Goal: Task Accomplishment & Management: Manage account settings

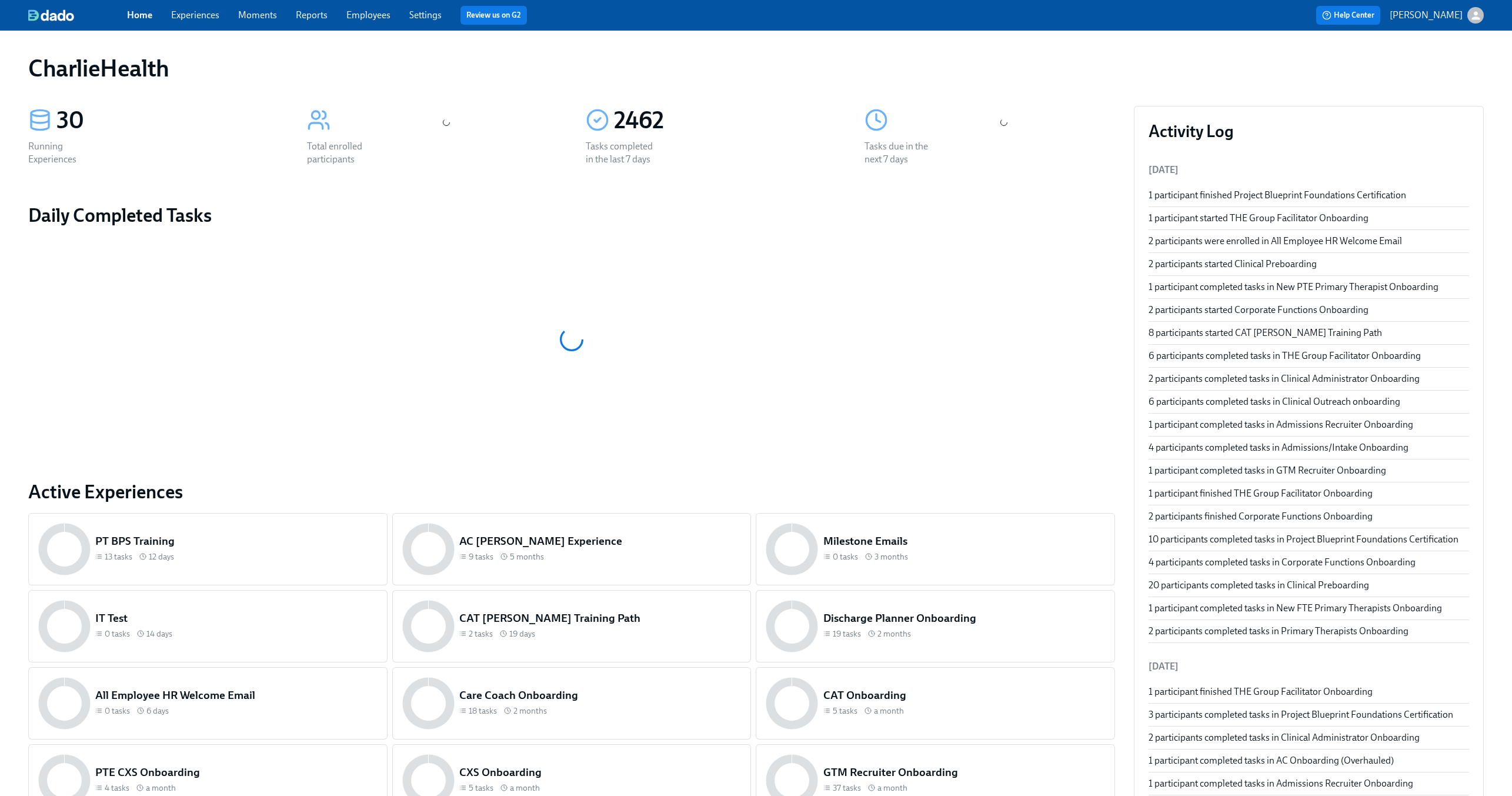
click at [194, 14] on link "Experiences" at bounding box center [196, 15] width 48 height 11
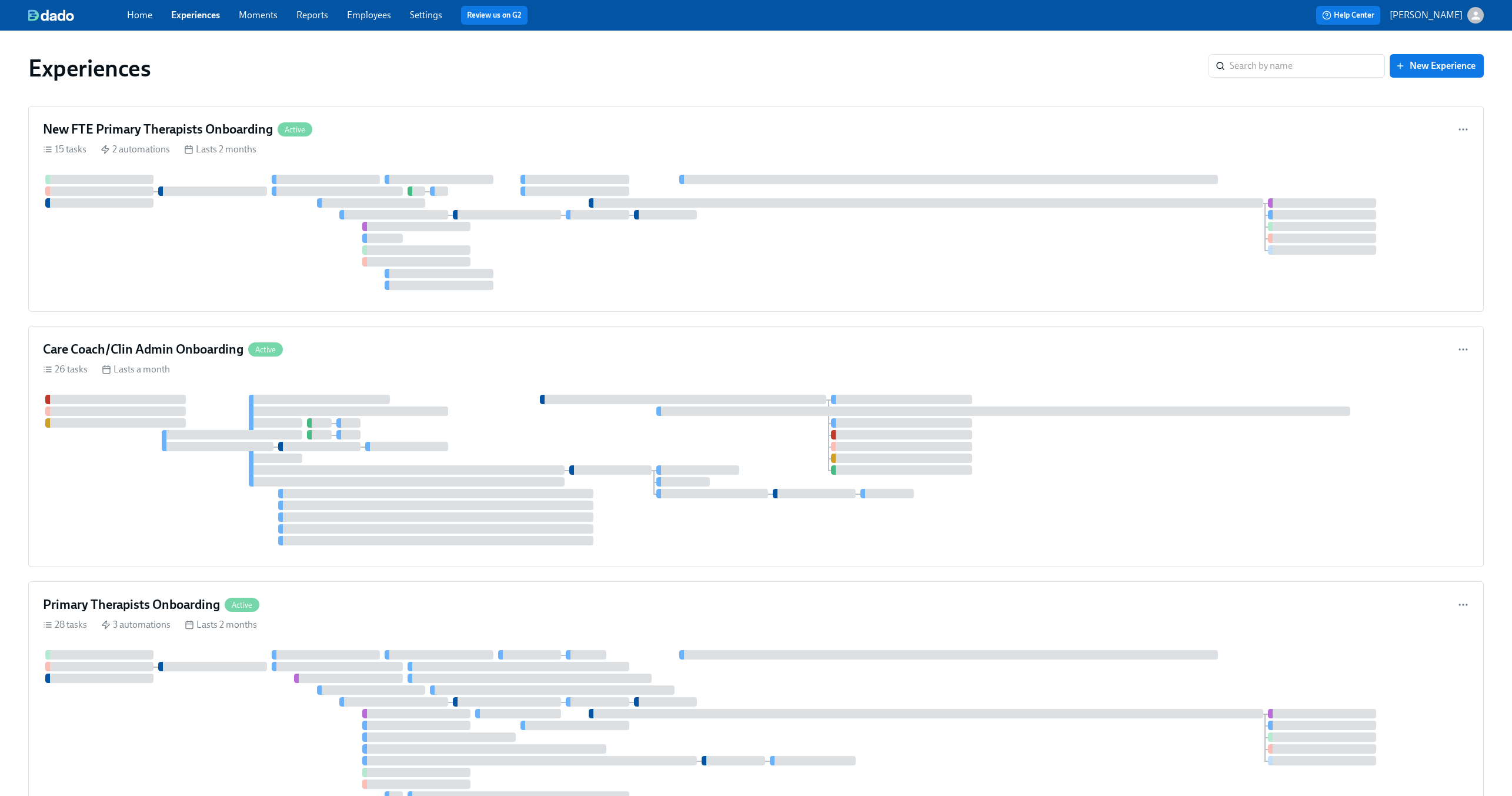
click at [194, 14] on link "Experiences" at bounding box center [196, 15] width 49 height 11
click at [1262, 64] on input "search" at bounding box center [1307, 66] width 155 height 24
type input "gtm"
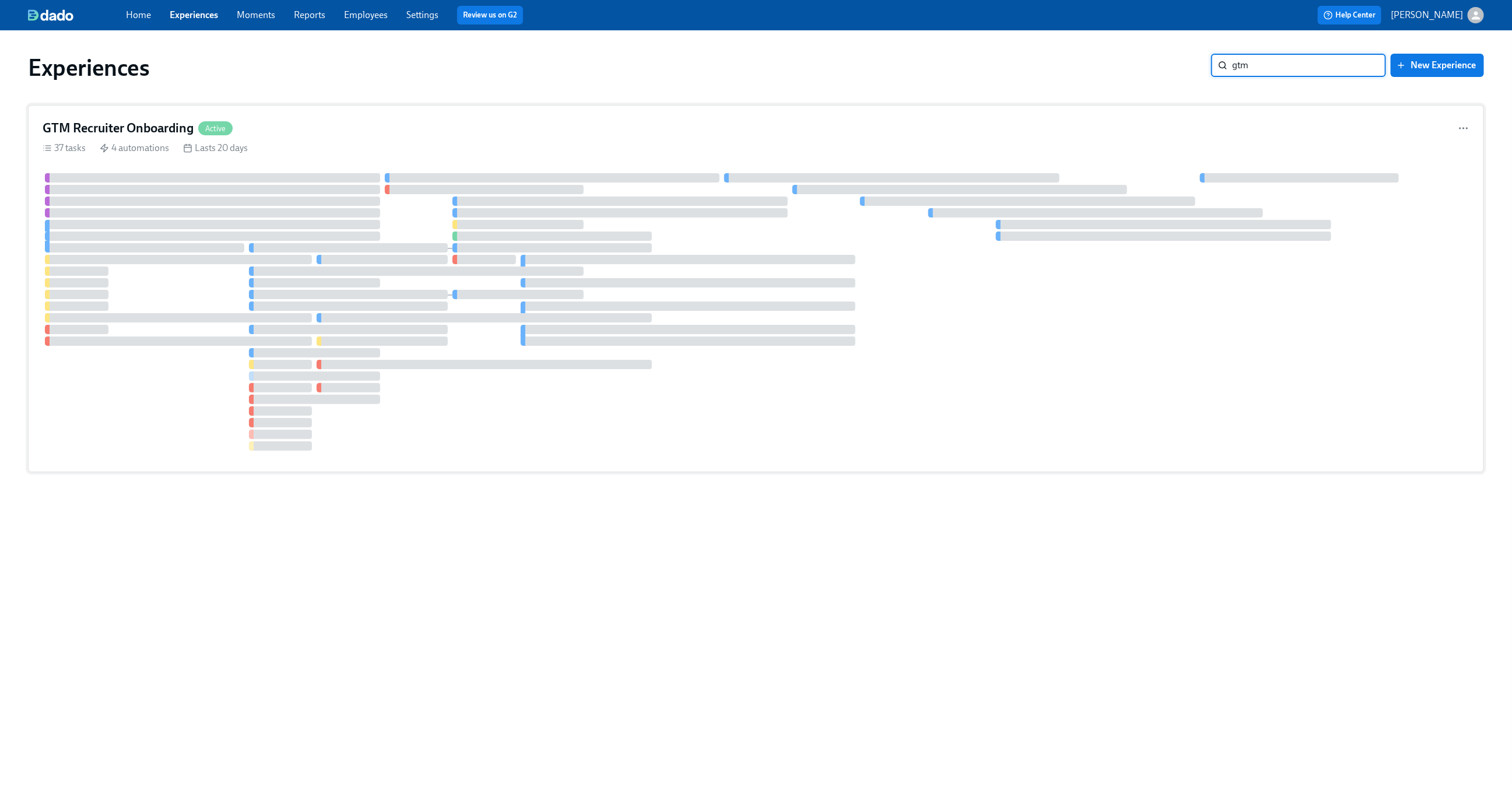
click at [324, 117] on div "GTM Recruiter Onboarding Active 37 tasks 4 automations Lasts 20 days" at bounding box center [756, 288] width 1456 height 367
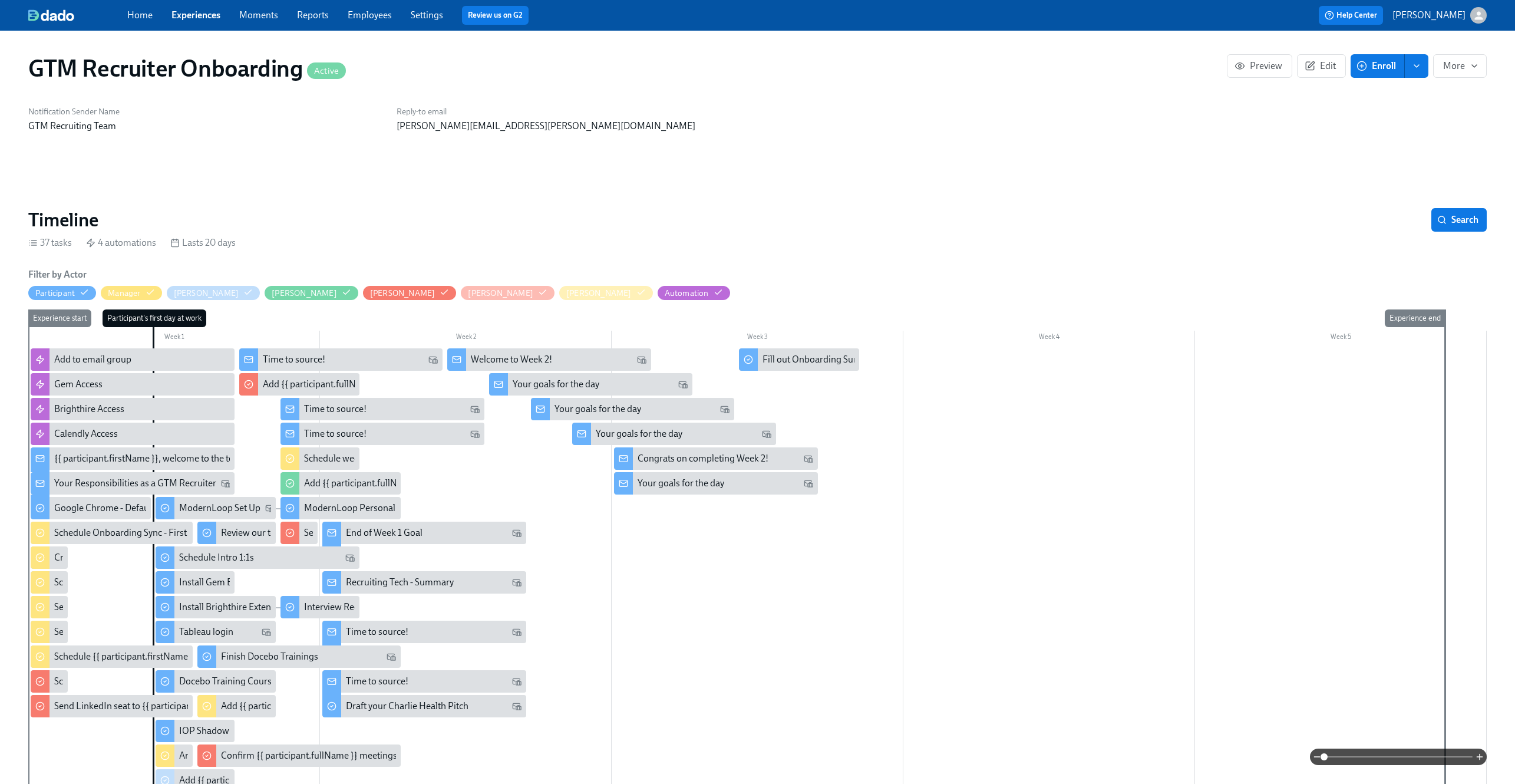
scroll to position [0, 1698]
click at [1440, 757] on span at bounding box center [1398, 757] width 149 height 17
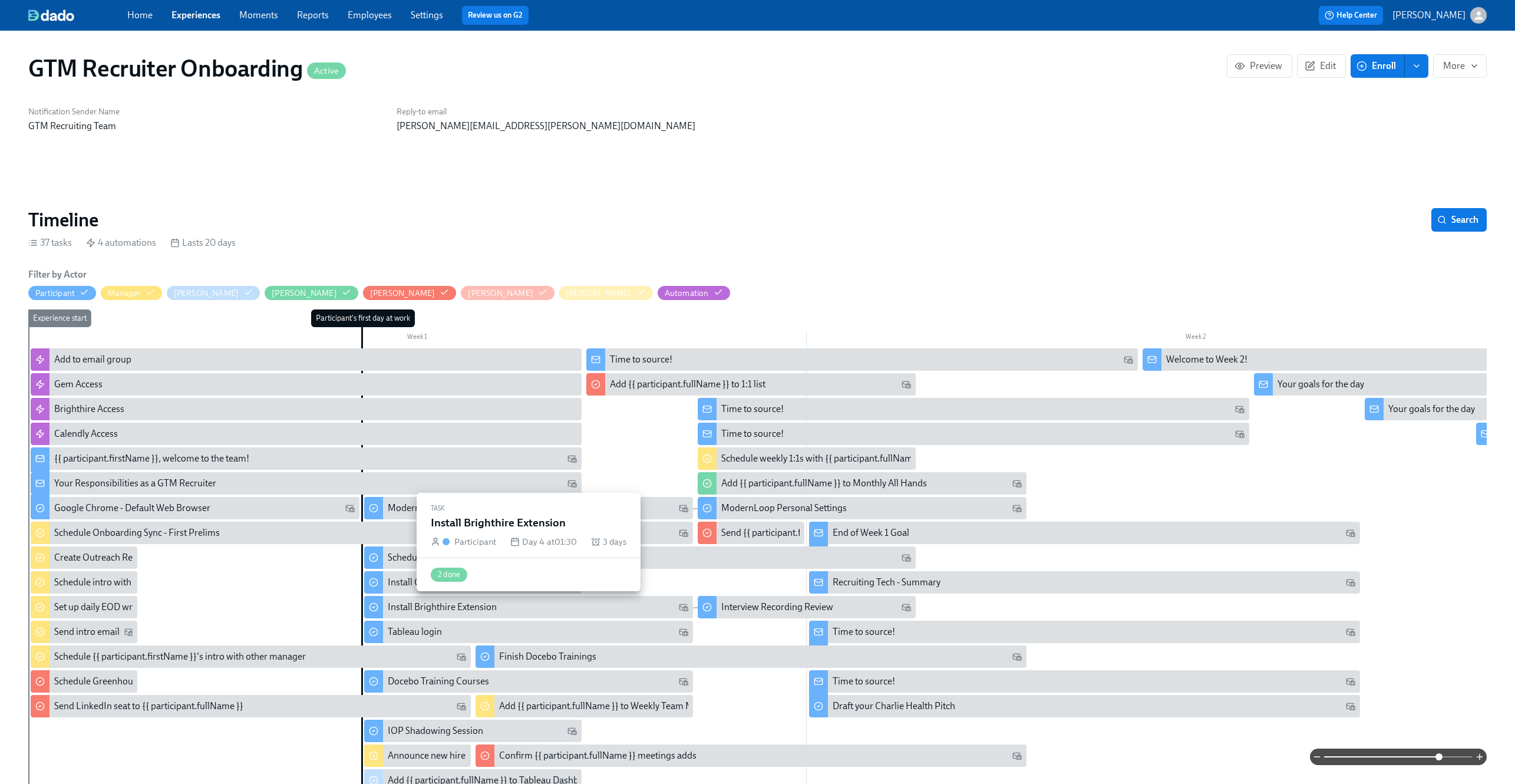
click at [573, 596] on div "Install Brighthire Extension" at bounding box center [528, 607] width 329 height 22
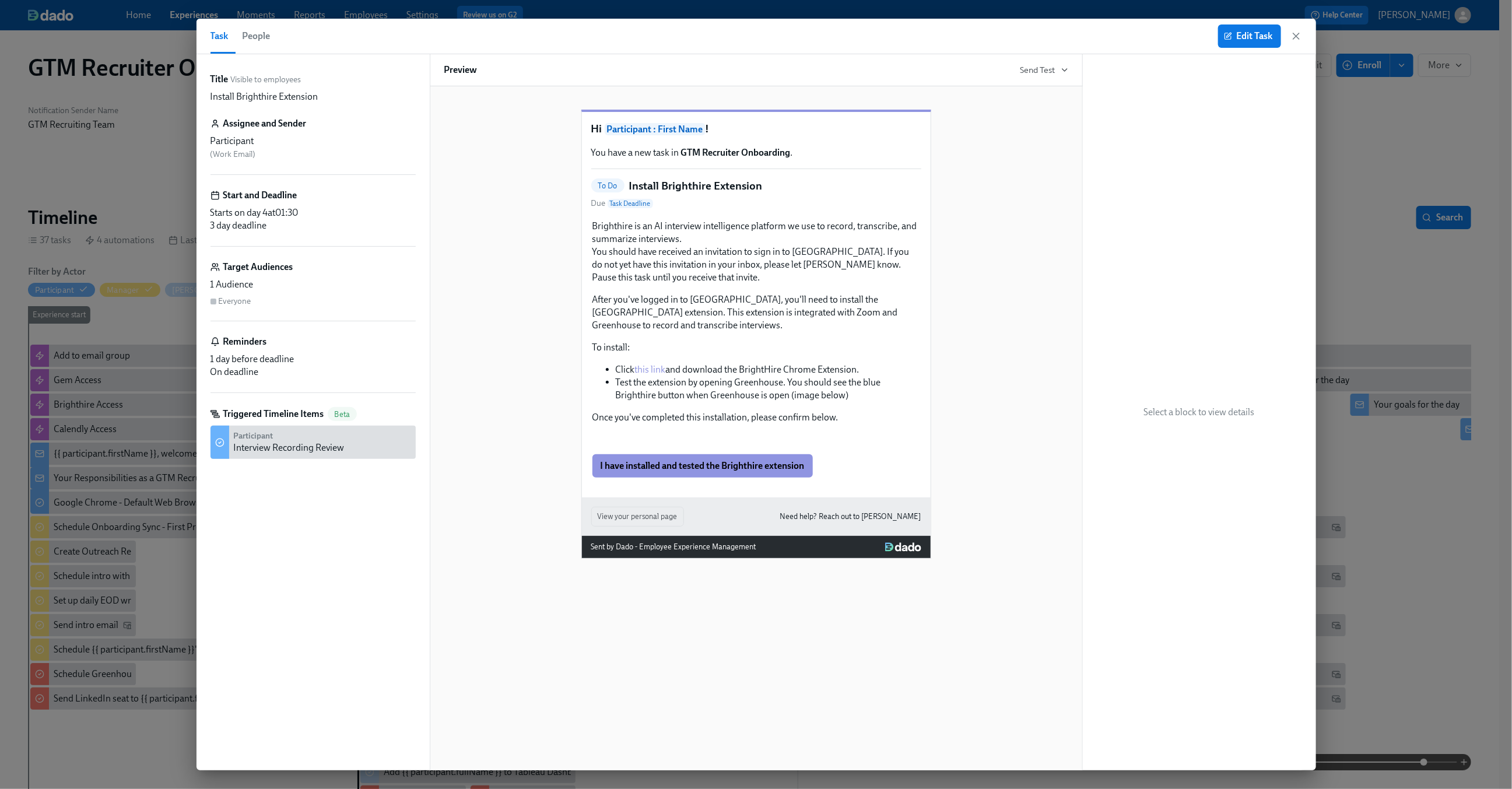
drag, startPoint x: 1298, startPoint y: 37, endPoint x: 1128, endPoint y: 112, distance: 185.8
click at [1298, 37] on icon "button" at bounding box center [1296, 36] width 6 height 6
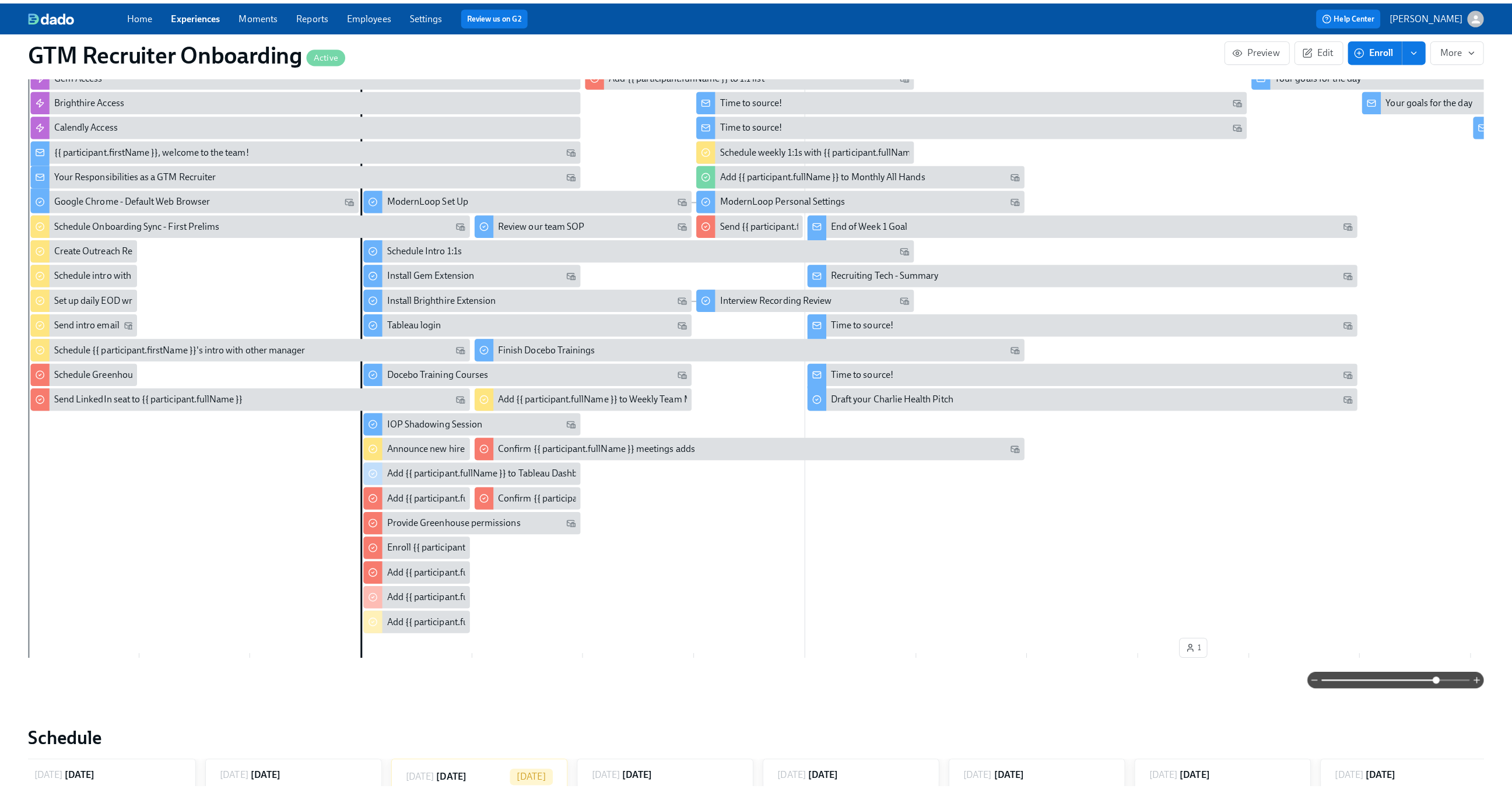
scroll to position [318, 0]
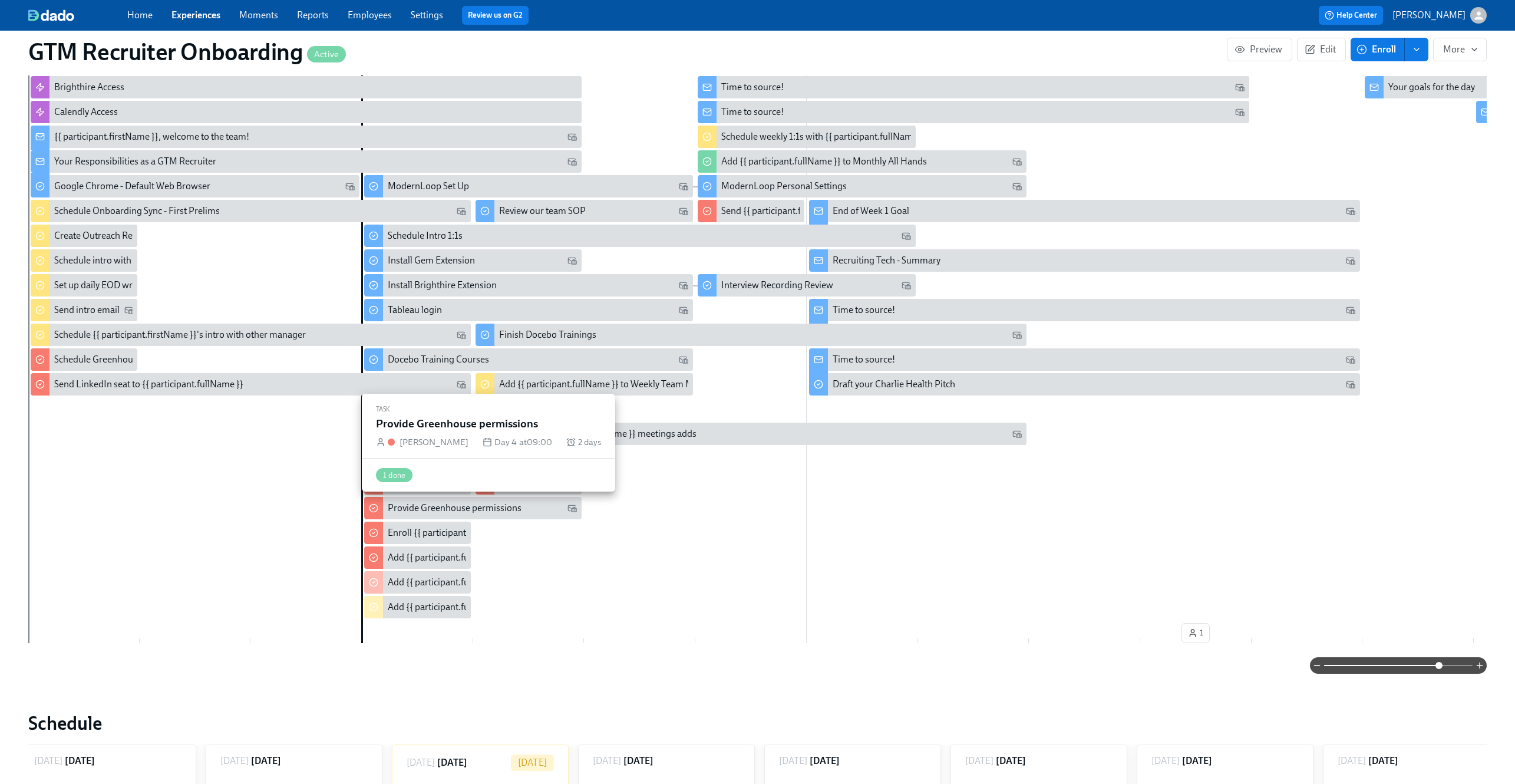
click at [461, 512] on div "Provide Greenhouse permissions" at bounding box center [455, 508] width 134 height 13
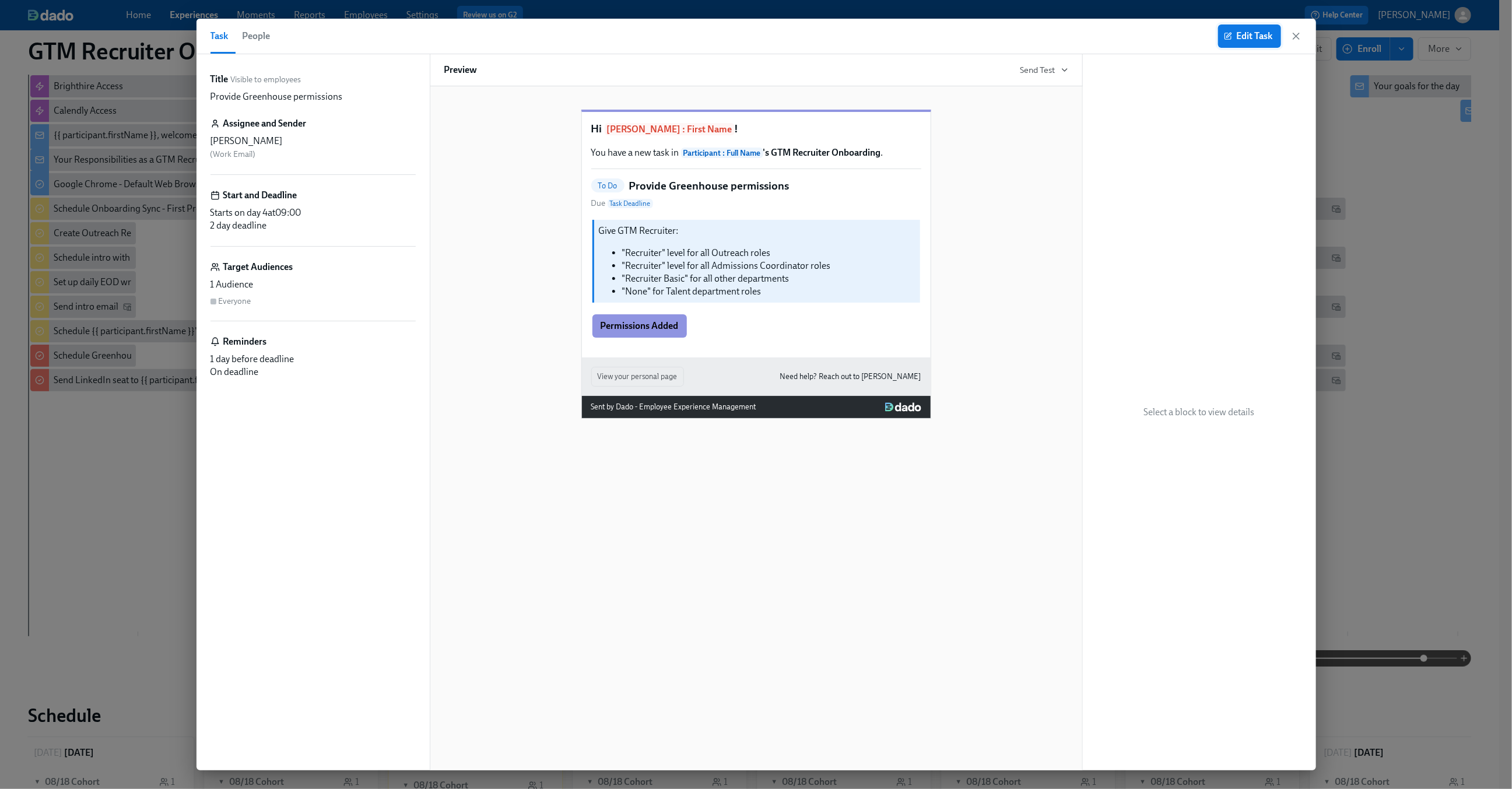
click at [1230, 32] on icon "button" at bounding box center [1228, 36] width 8 height 8
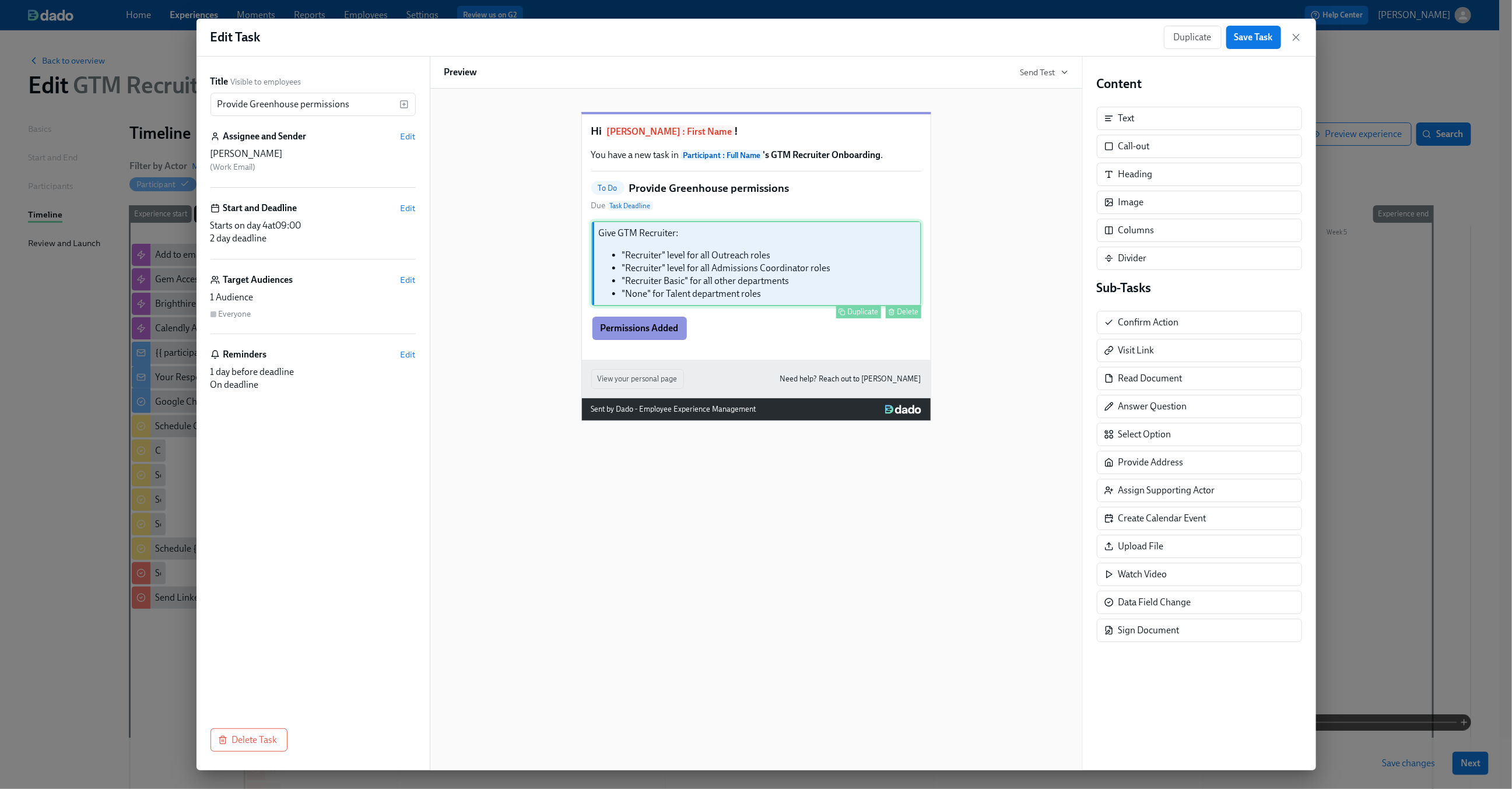
click at [781, 296] on div "Give GTM Recruiter: "Recruiter" level for all Outreach roles "Recruiter" level …" at bounding box center [756, 263] width 330 height 85
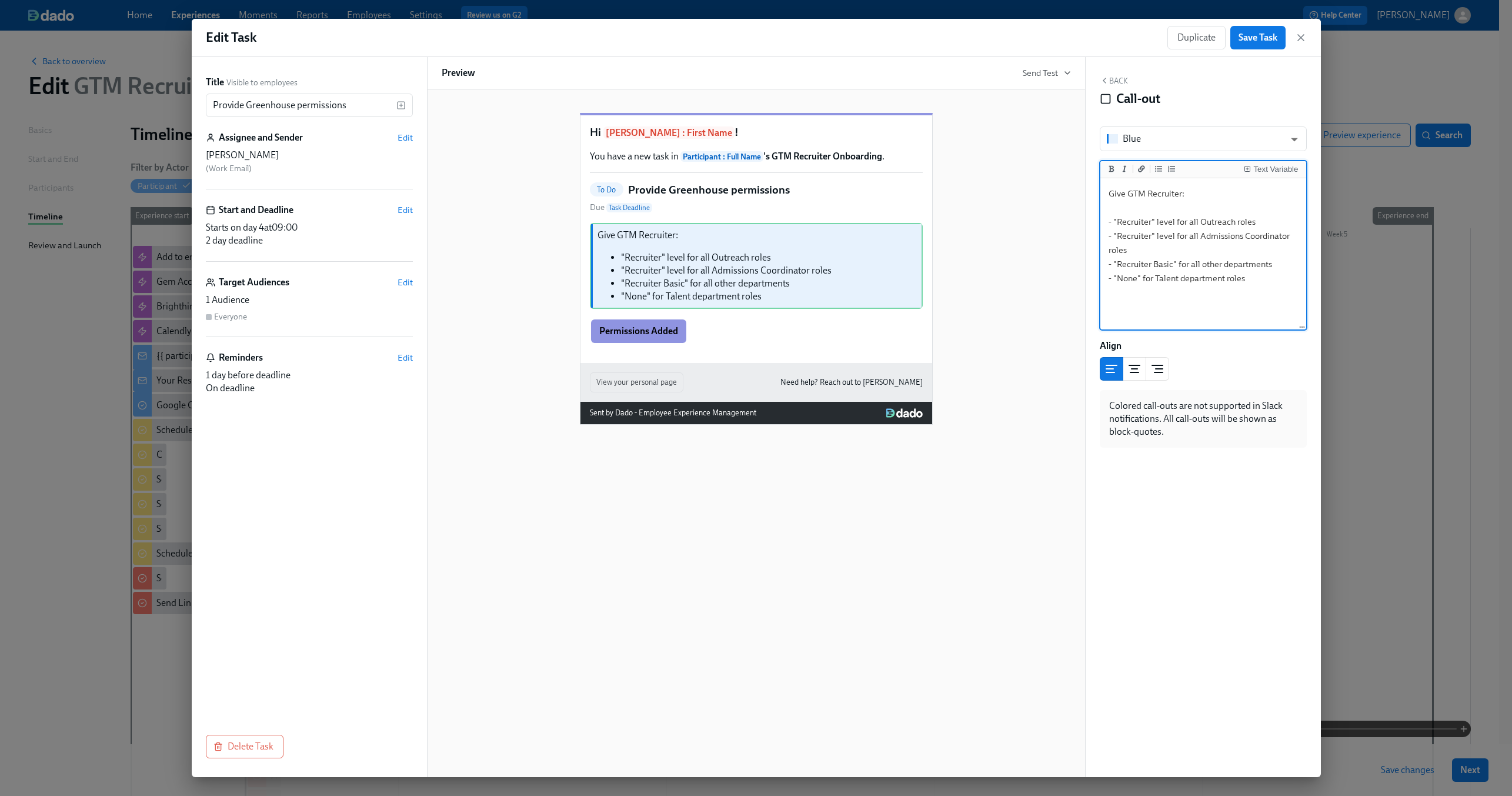
drag, startPoint x: 1249, startPoint y: 279, endPoint x: 1076, endPoint y: 280, distance: 173.0
click at [1076, 280] on div "Title Visible to employees Provide Greenhouse permissions ​ Assignee and Sender…" at bounding box center [756, 417] width 1129 height 720
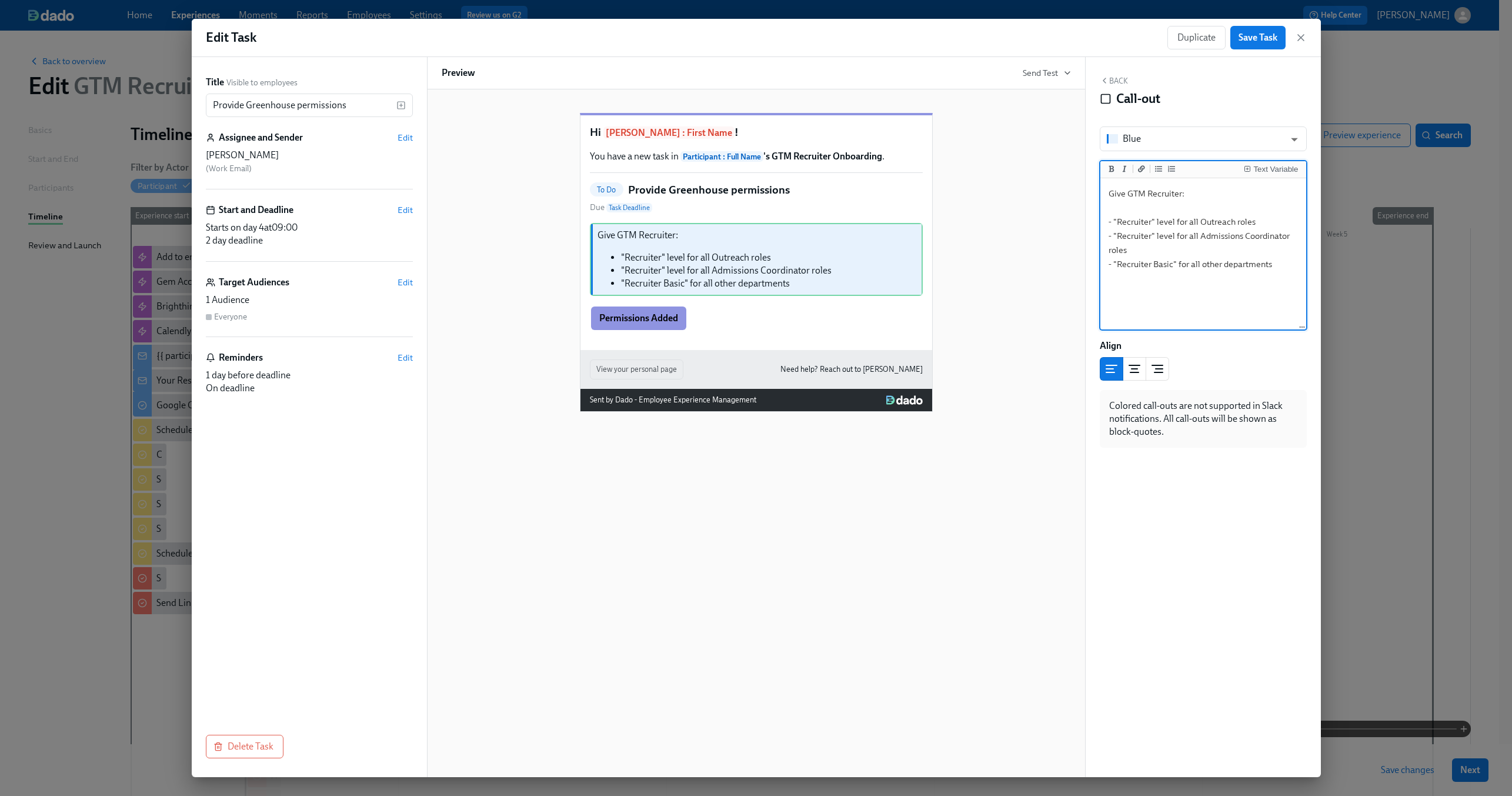
type textarea "Give GTM Recruiter: - "Recruiter" level for all Outreach roles - "Recruiter" le…"
click at [1116, 82] on button "Back" at bounding box center [1114, 80] width 28 height 10
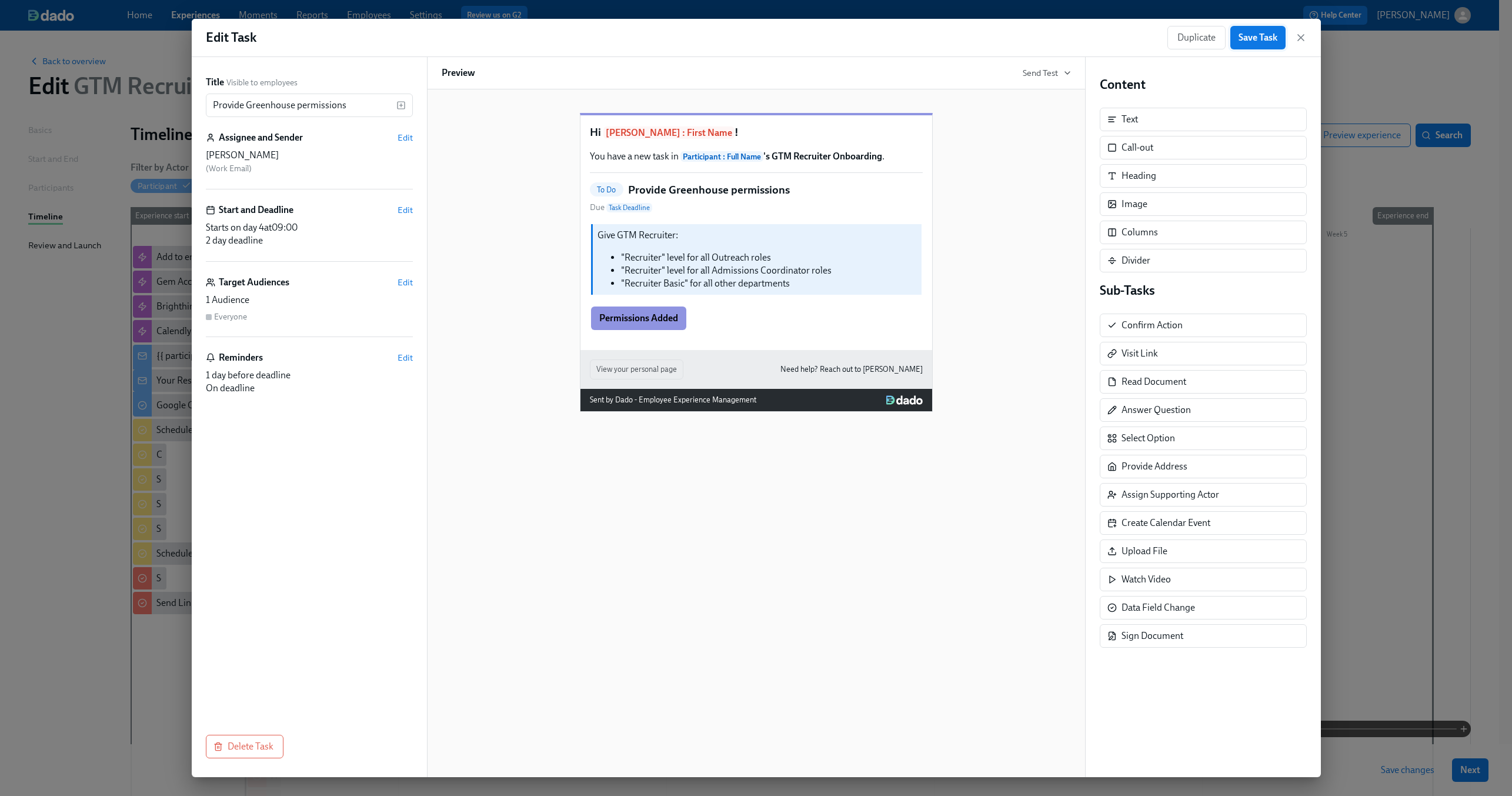
click at [1255, 34] on span "Save Task" at bounding box center [1258, 38] width 39 height 11
click at [1303, 38] on icon "button" at bounding box center [1300, 38] width 11 height 11
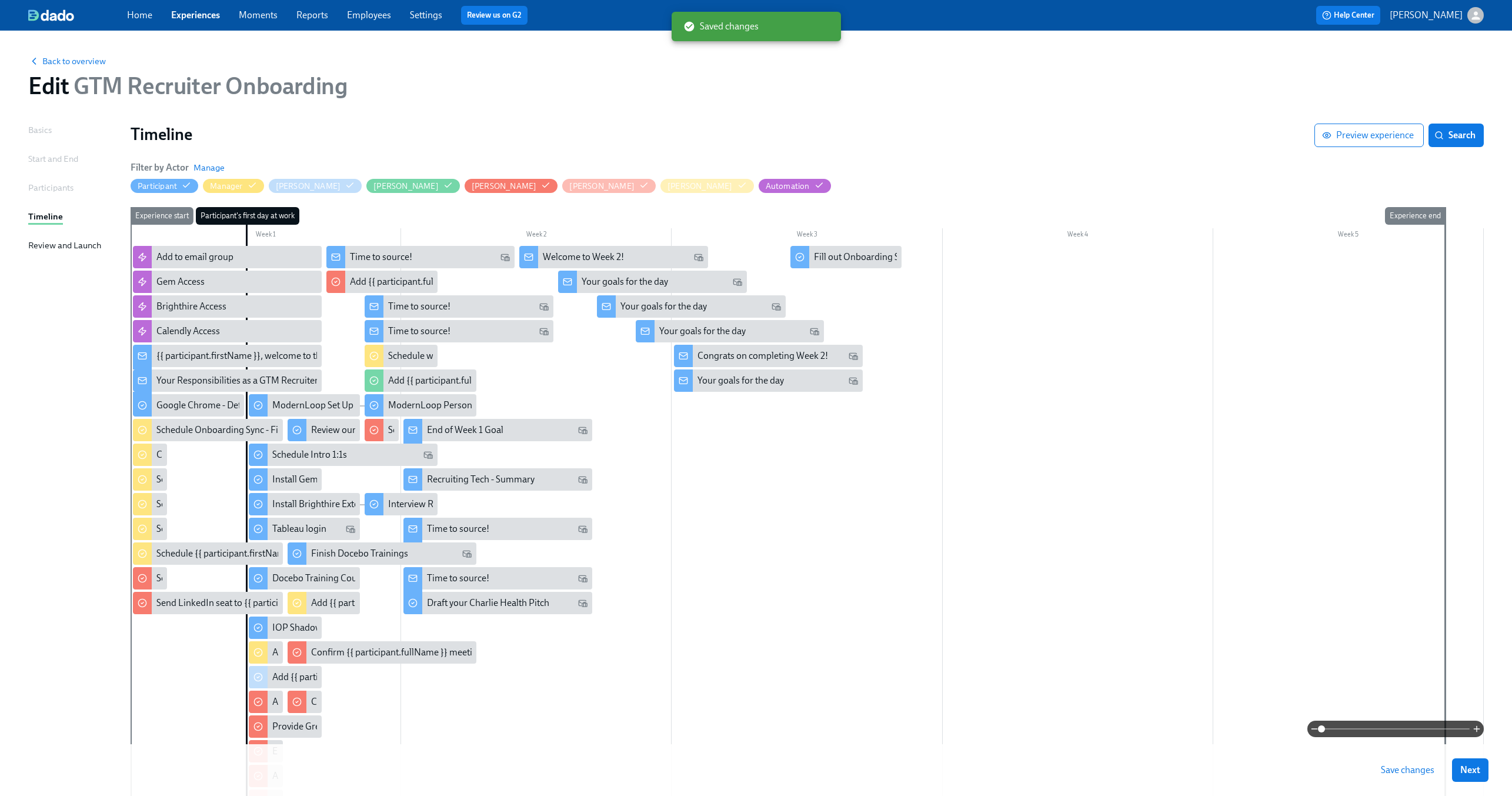
click at [1412, 765] on span "Save changes" at bounding box center [1408, 770] width 54 height 11
click at [1480, 774] on span "Next" at bounding box center [1470, 770] width 20 height 11
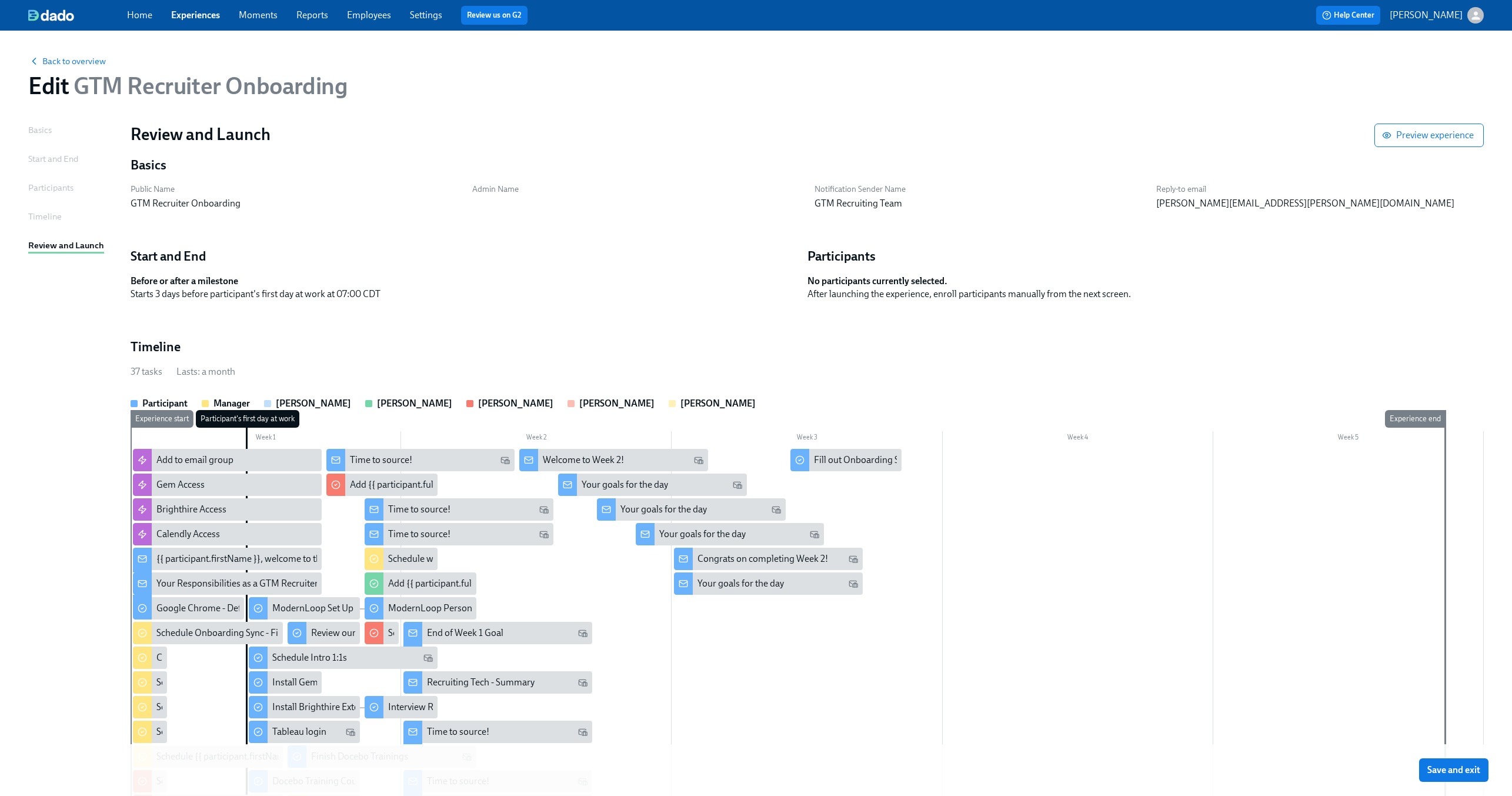
click at [1480, 774] on span "Save and exit" at bounding box center [1453, 770] width 53 height 11
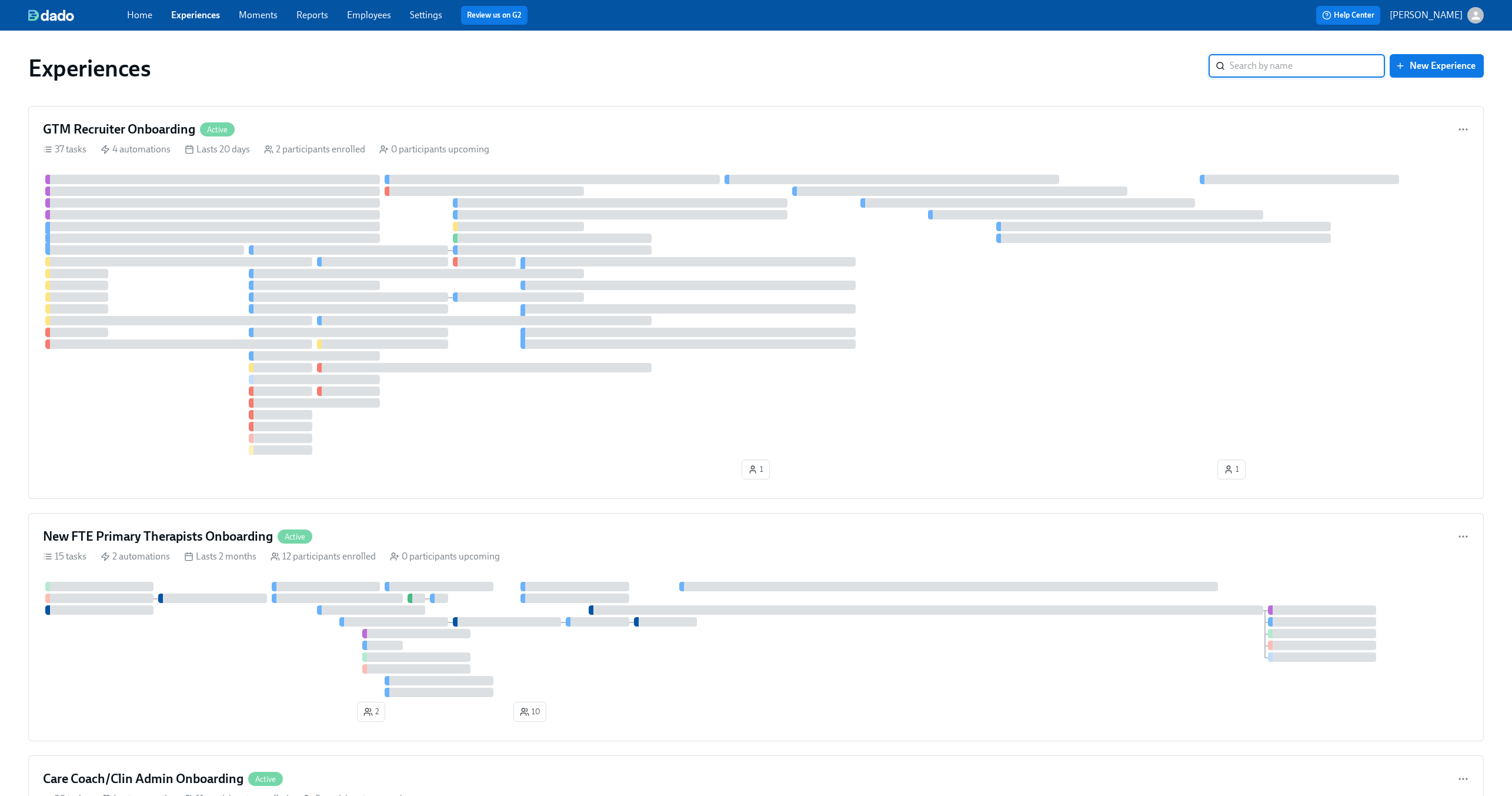
click at [1273, 64] on input "search" at bounding box center [1307, 66] width 155 height 24
type input "admissions"
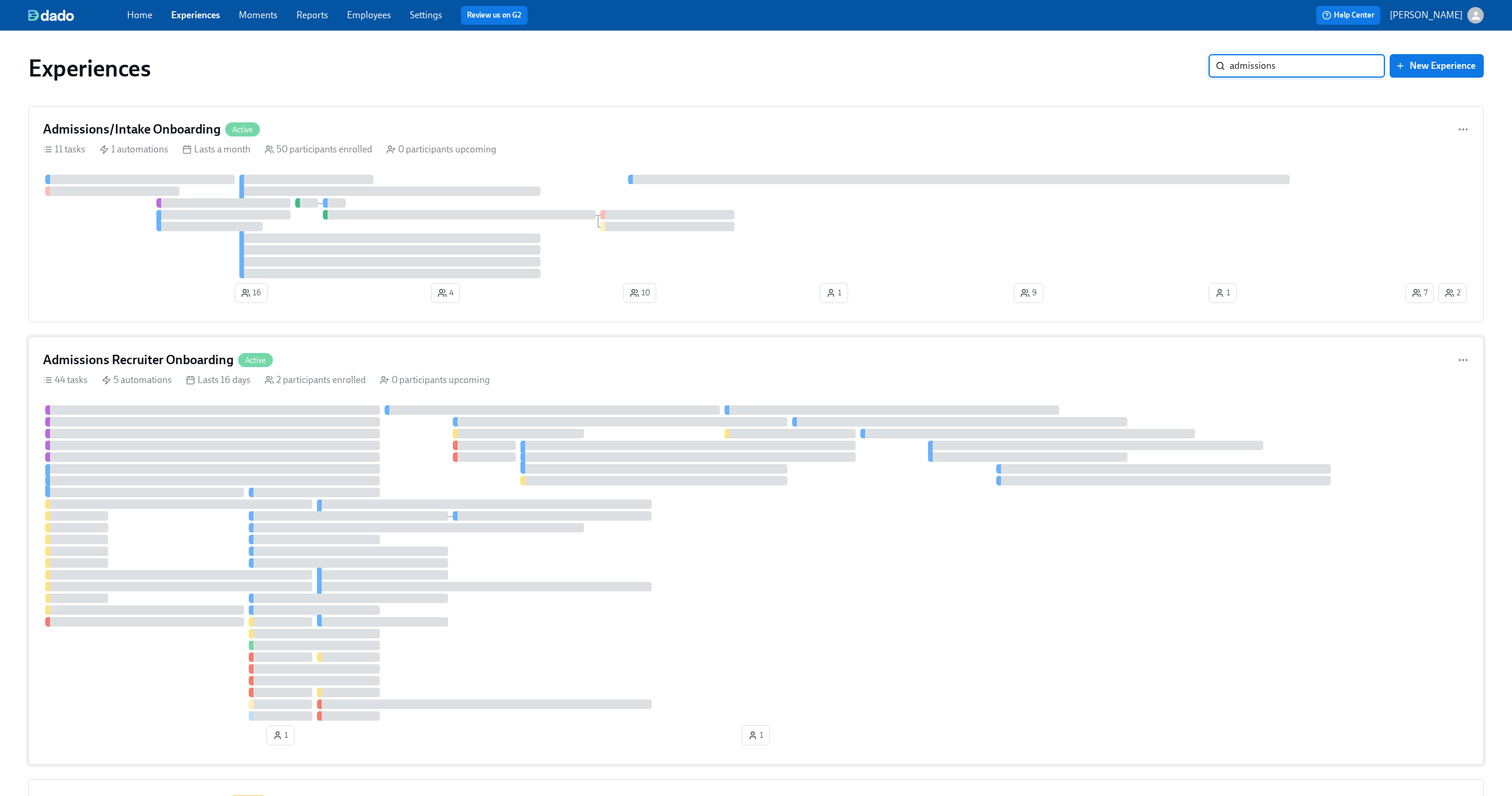
click at [184, 358] on h4 "Admissions Recruiter Onboarding" at bounding box center [138, 360] width 191 height 18
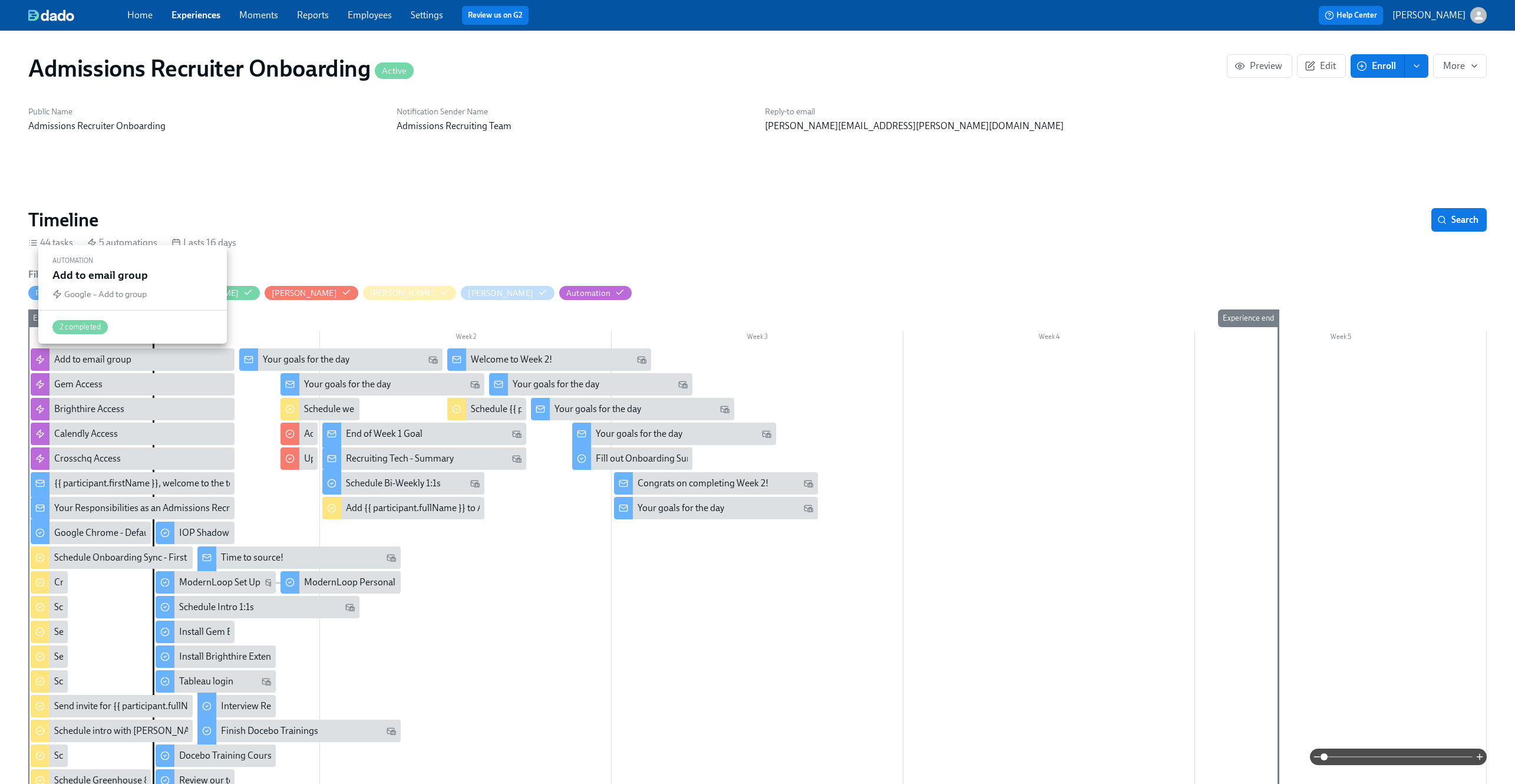
scroll to position [0, 1113]
click at [1480, 756] on icon "button" at bounding box center [1479, 757] width 10 height 10
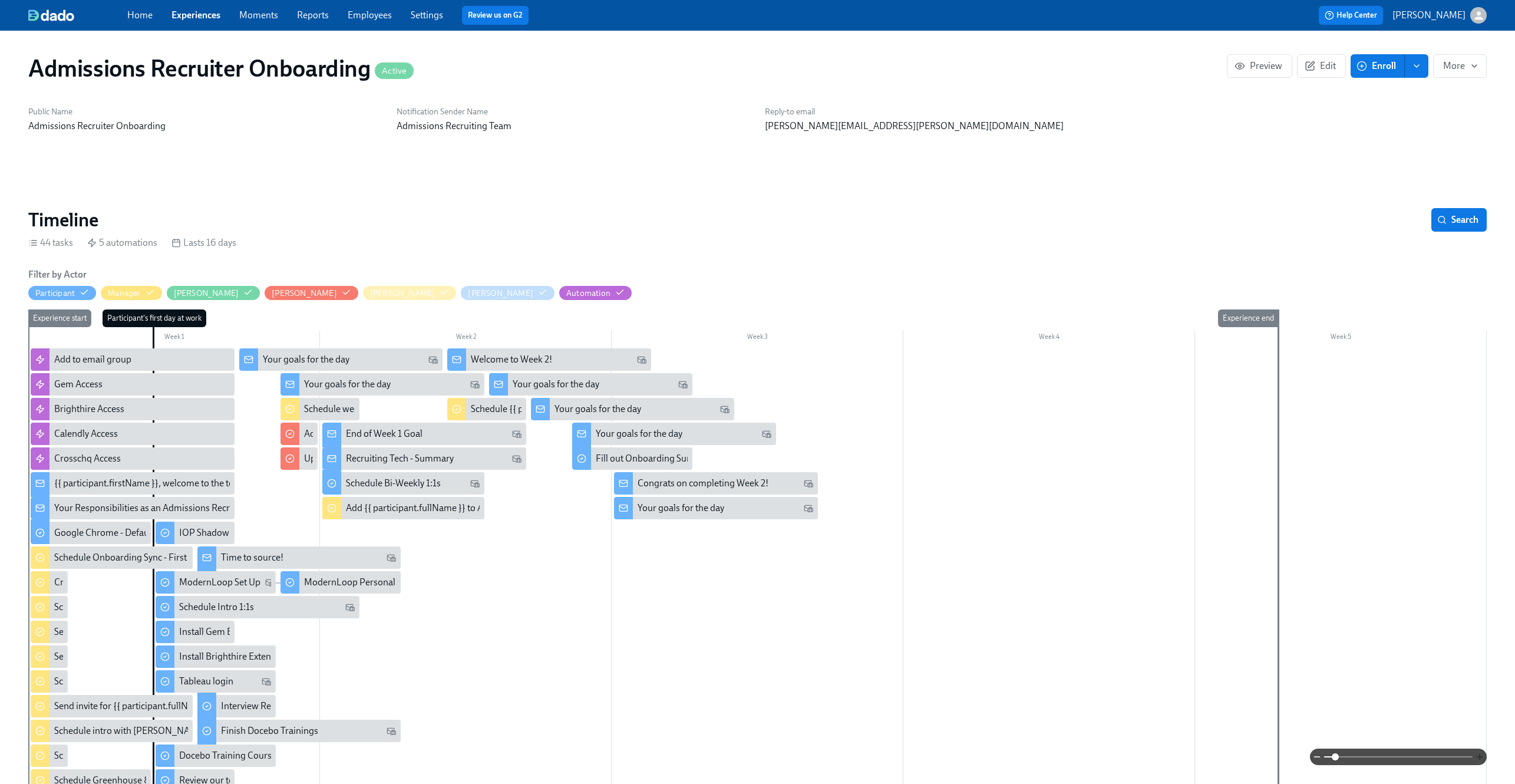
click at [1480, 756] on icon "button" at bounding box center [1479, 757] width 10 height 10
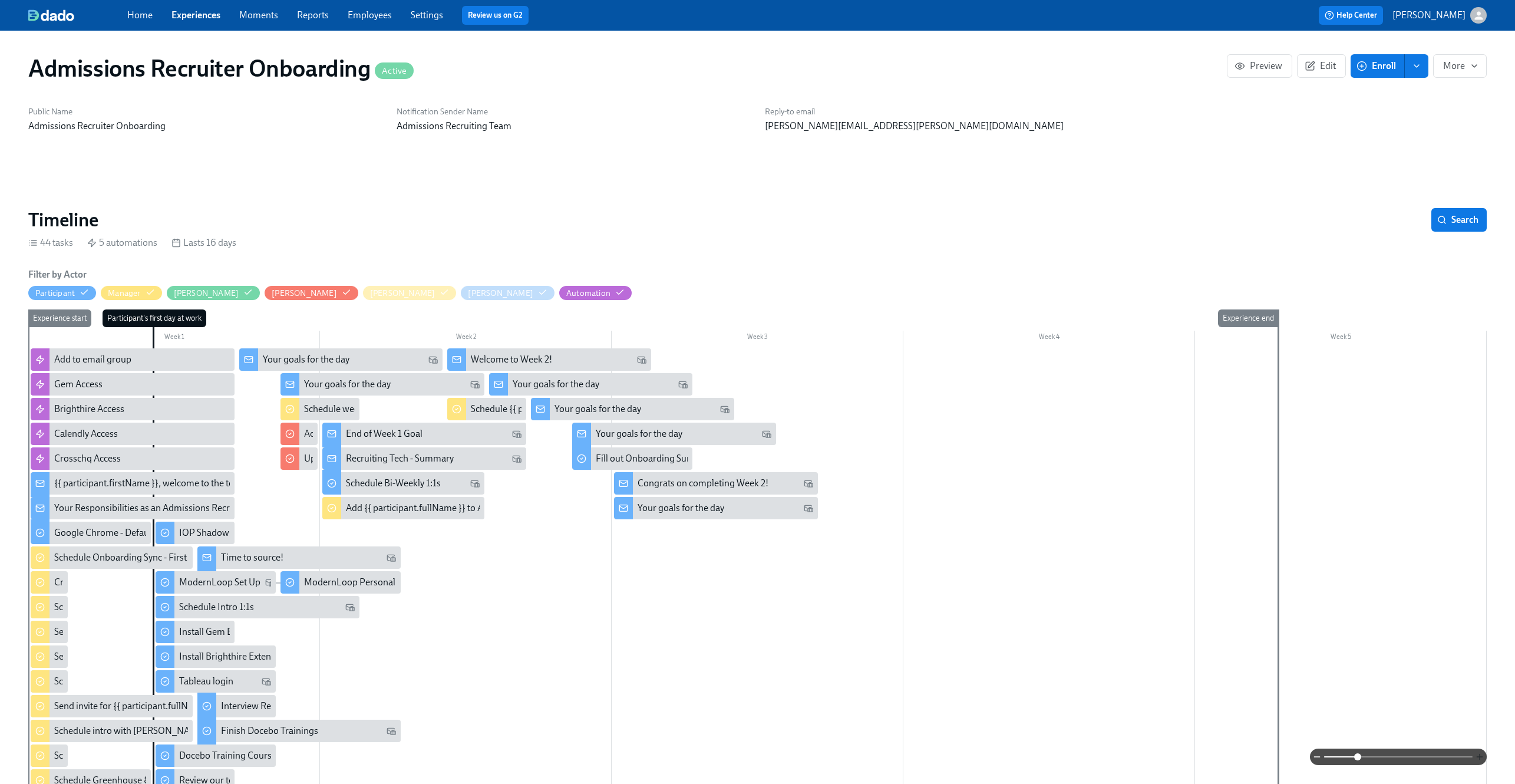
click at [1480, 756] on icon "button" at bounding box center [1479, 757] width 10 height 10
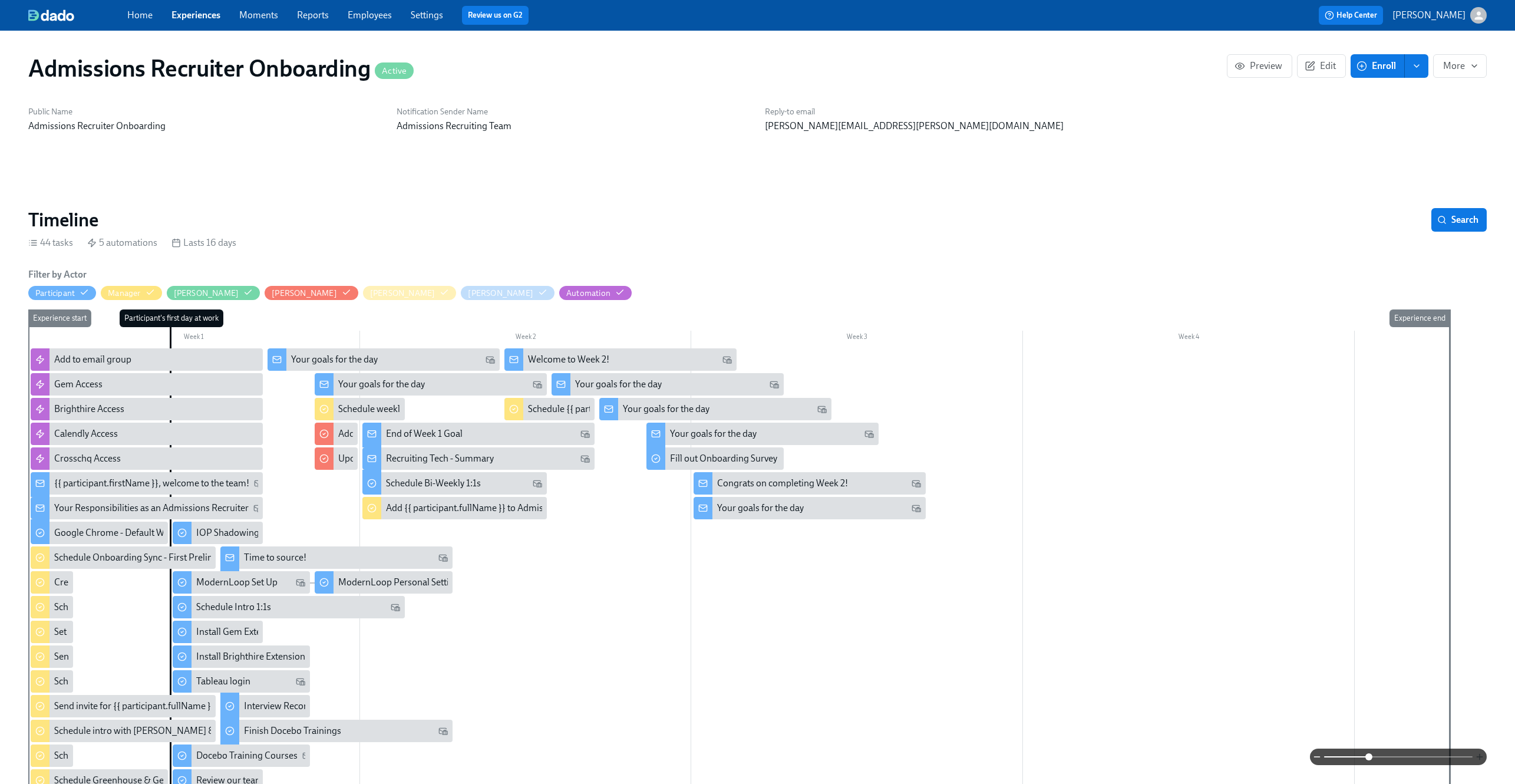
click at [1480, 756] on icon "button" at bounding box center [1479, 757] width 10 height 10
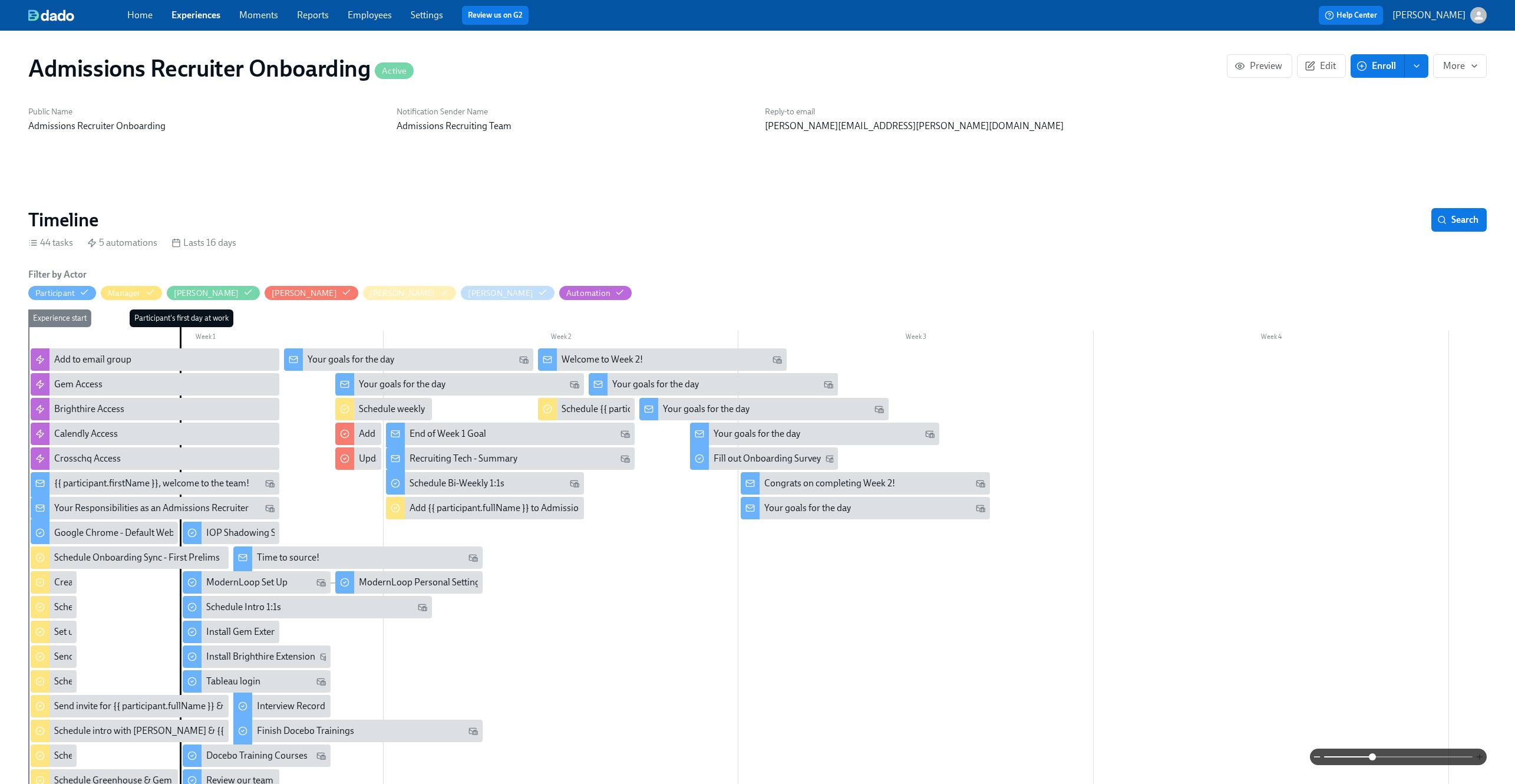
click at [1480, 756] on icon "button" at bounding box center [1479, 757] width 10 height 10
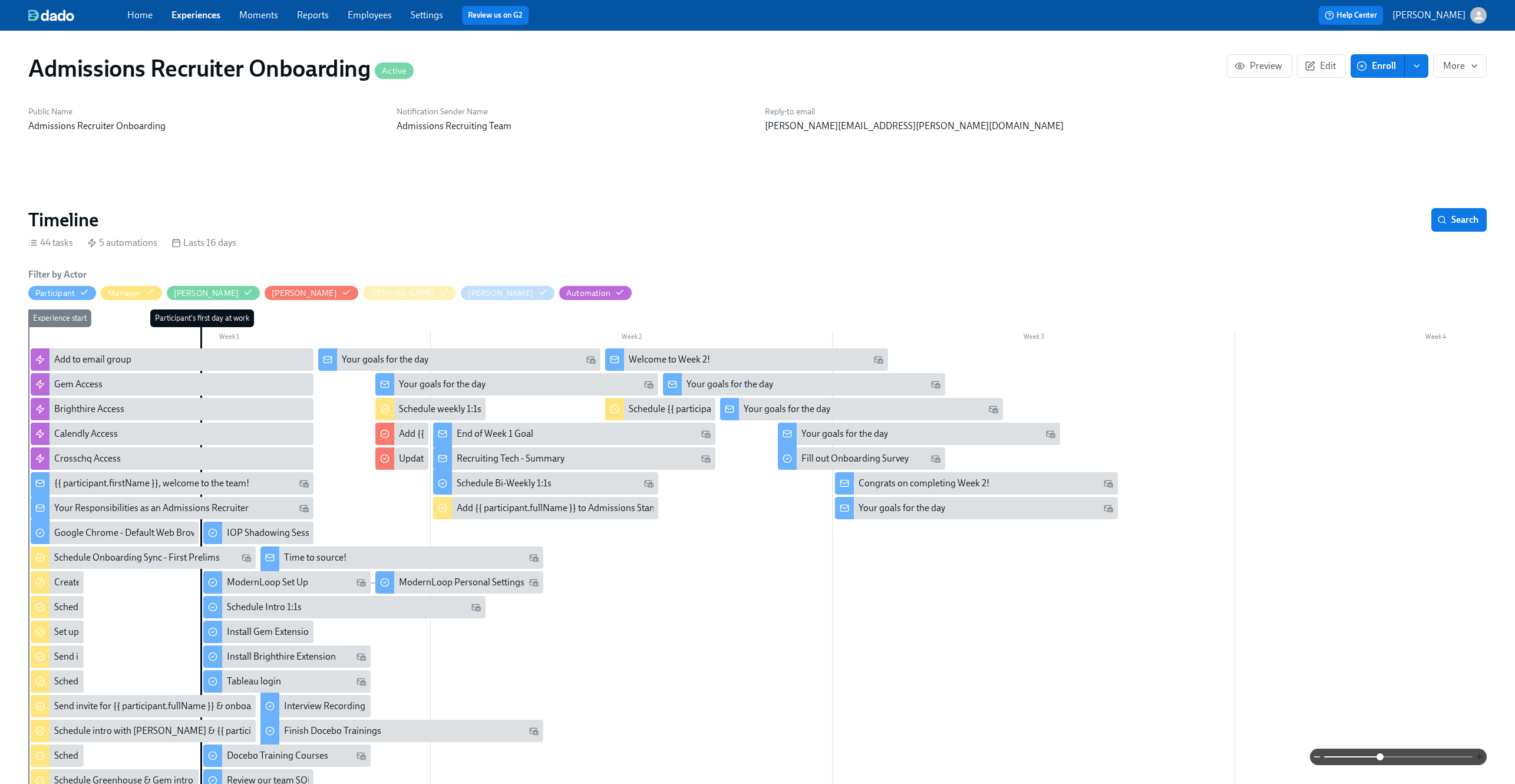
click at [1480, 756] on icon "button" at bounding box center [1479, 757] width 10 height 10
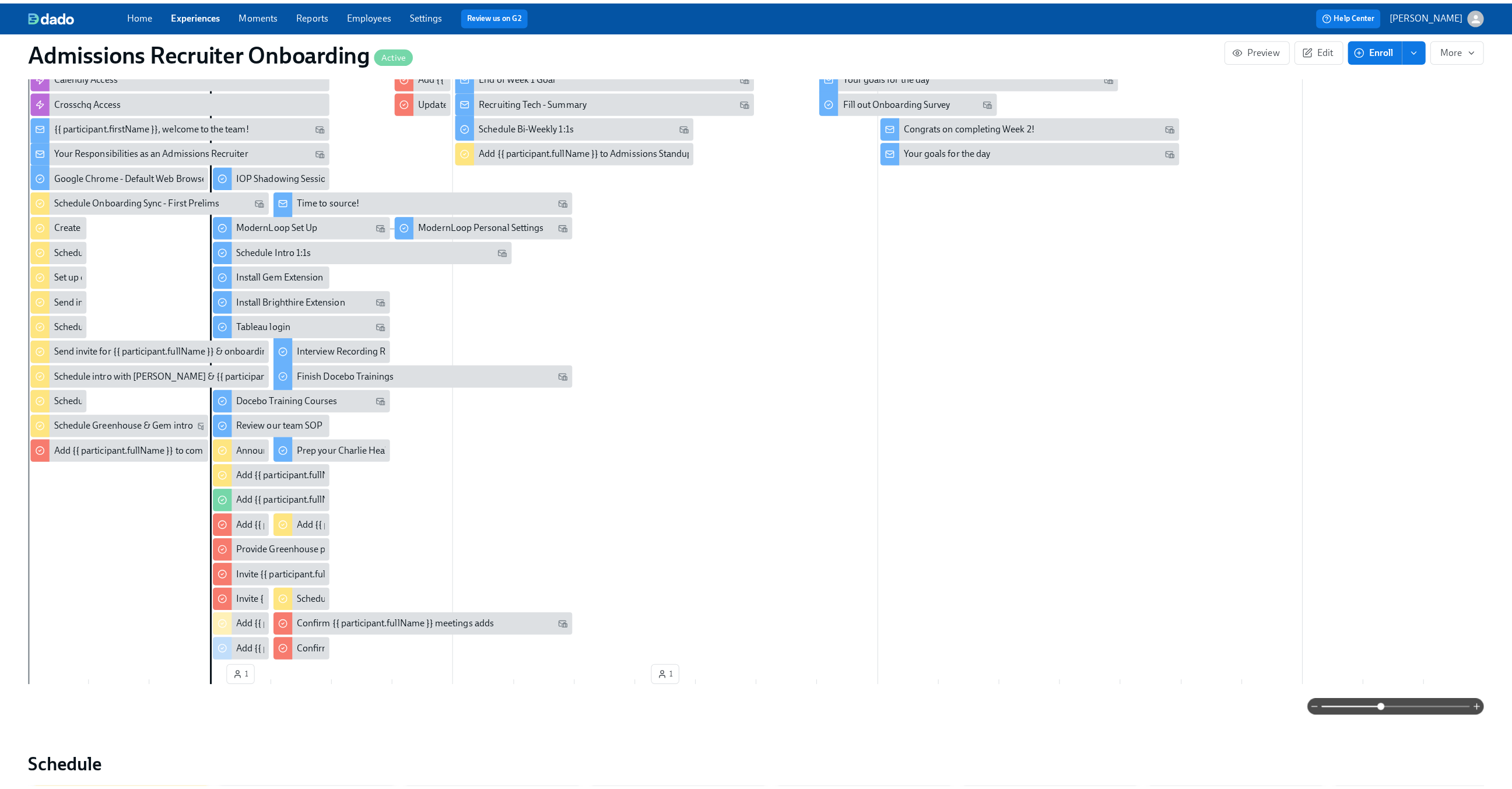
scroll to position [356, 0]
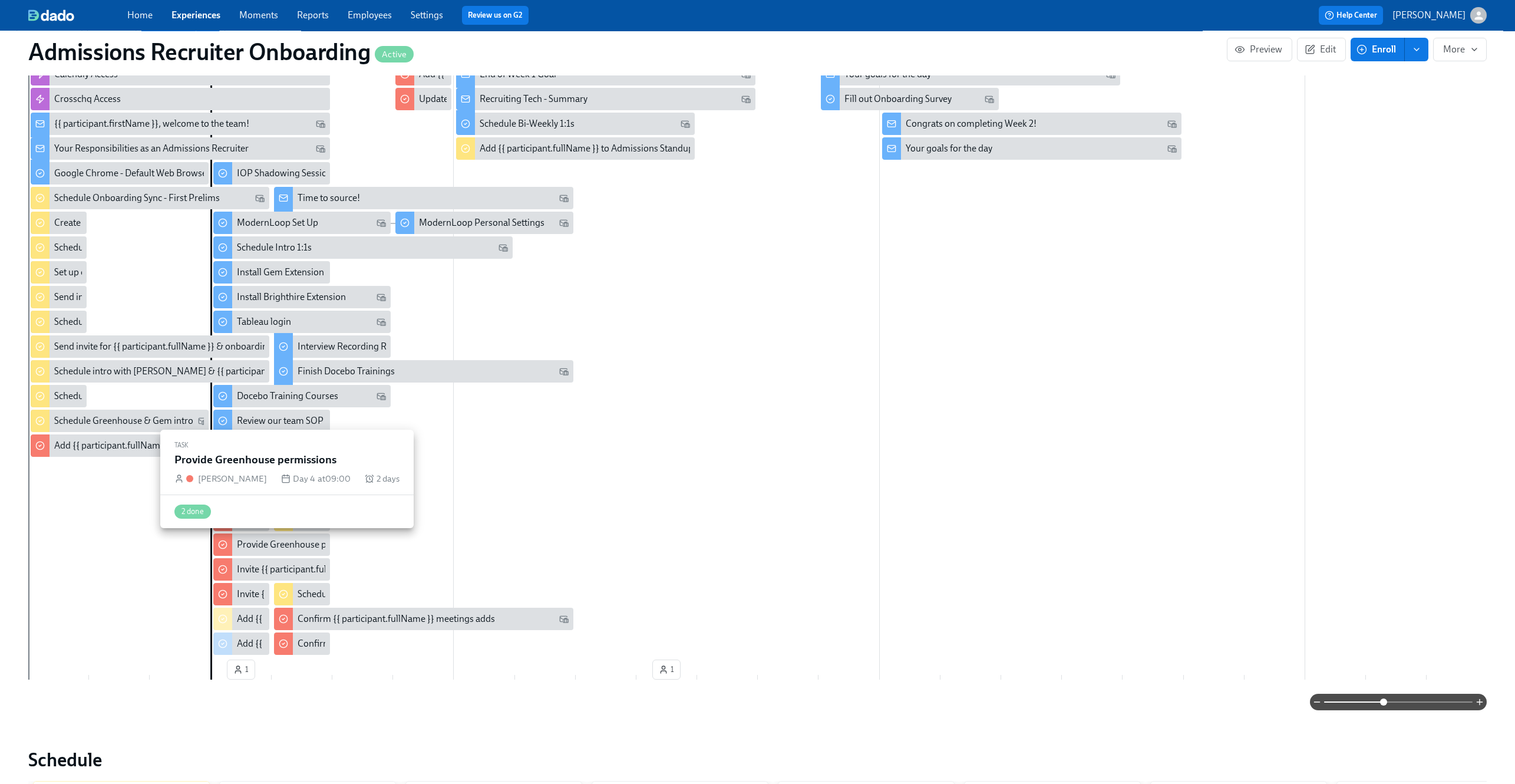
click at [305, 541] on div "Provide Greenhouse permissions" at bounding box center [304, 545] width 134 height 13
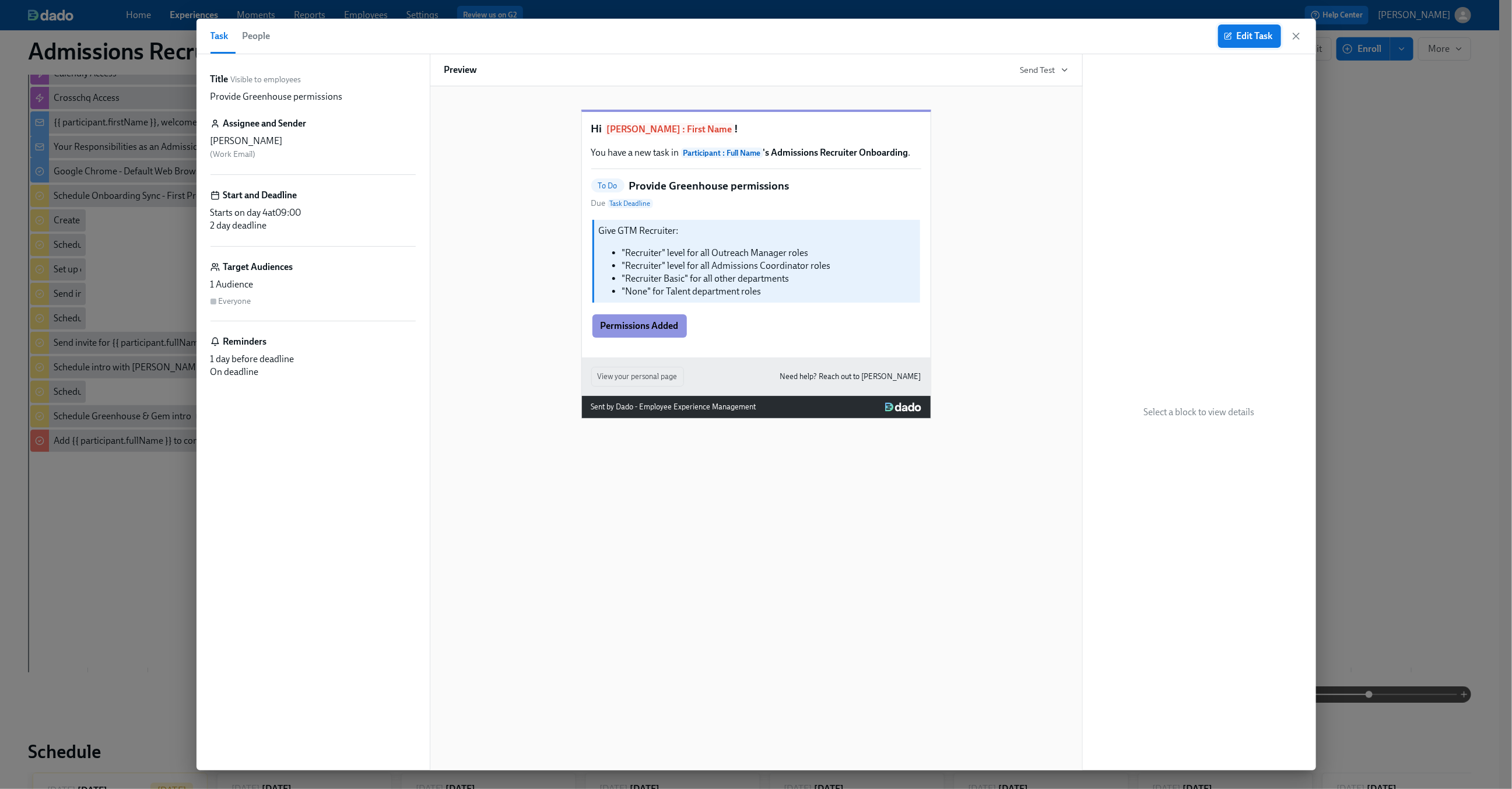
click at [1227, 34] on icon "button" at bounding box center [1228, 36] width 8 height 8
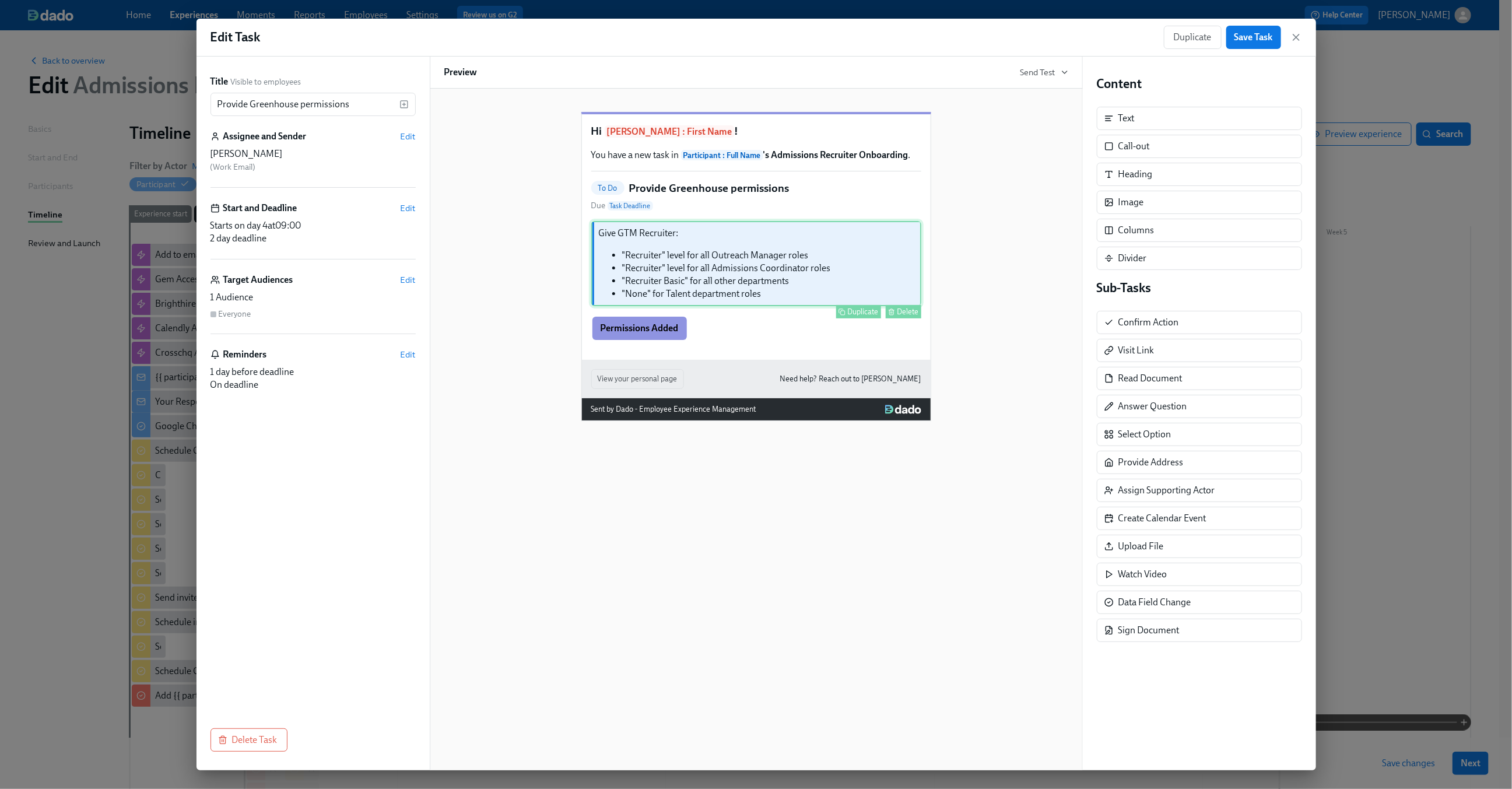
click at [781, 302] on div "Give GTM Recruiter: "Recruiter" level for all Outreach Manager roles "Recruiter…" at bounding box center [756, 263] width 330 height 85
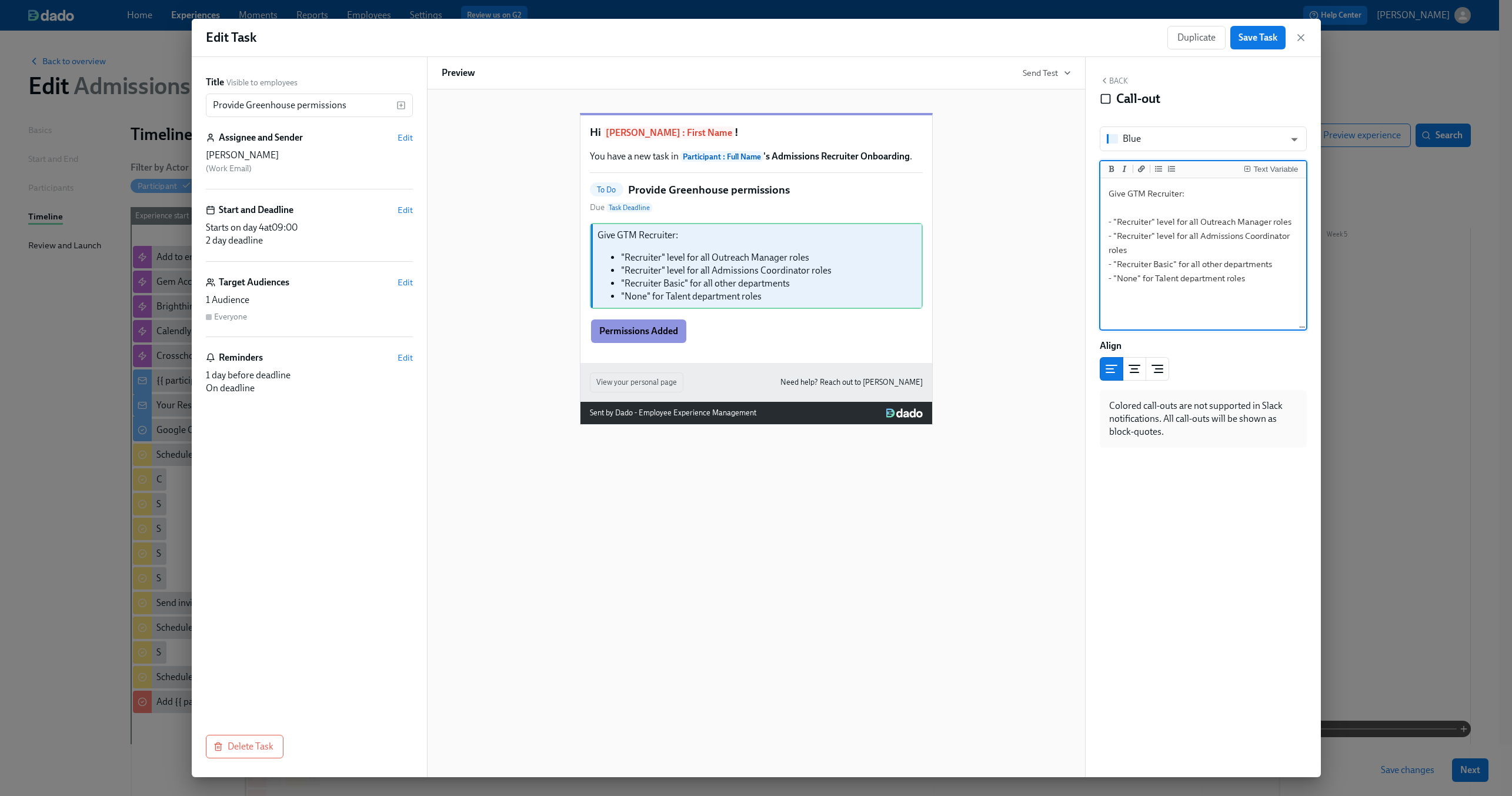
drag, startPoint x: 1252, startPoint y: 278, endPoint x: 1077, endPoint y: 278, distance: 175.0
click at [1077, 278] on div "Title Visible to employees Provide Greenhouse permissions ​ Assignee and Sender…" at bounding box center [756, 417] width 1129 height 720
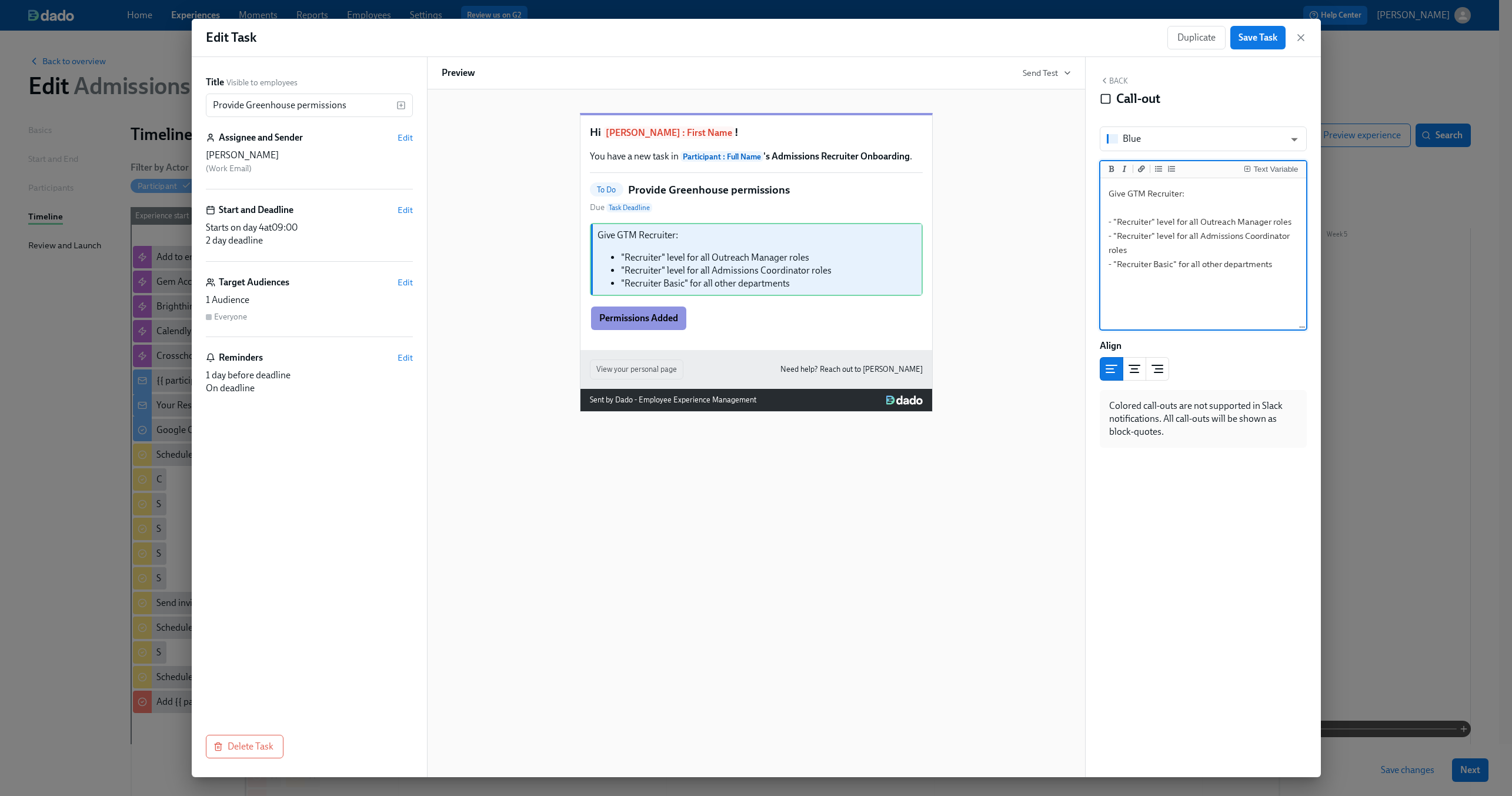
type textarea "Give GTM Recruiter: - "Recruiter" level for all Outreach Manager roles - "Recru…"
click at [1116, 82] on button "Back" at bounding box center [1114, 80] width 28 height 10
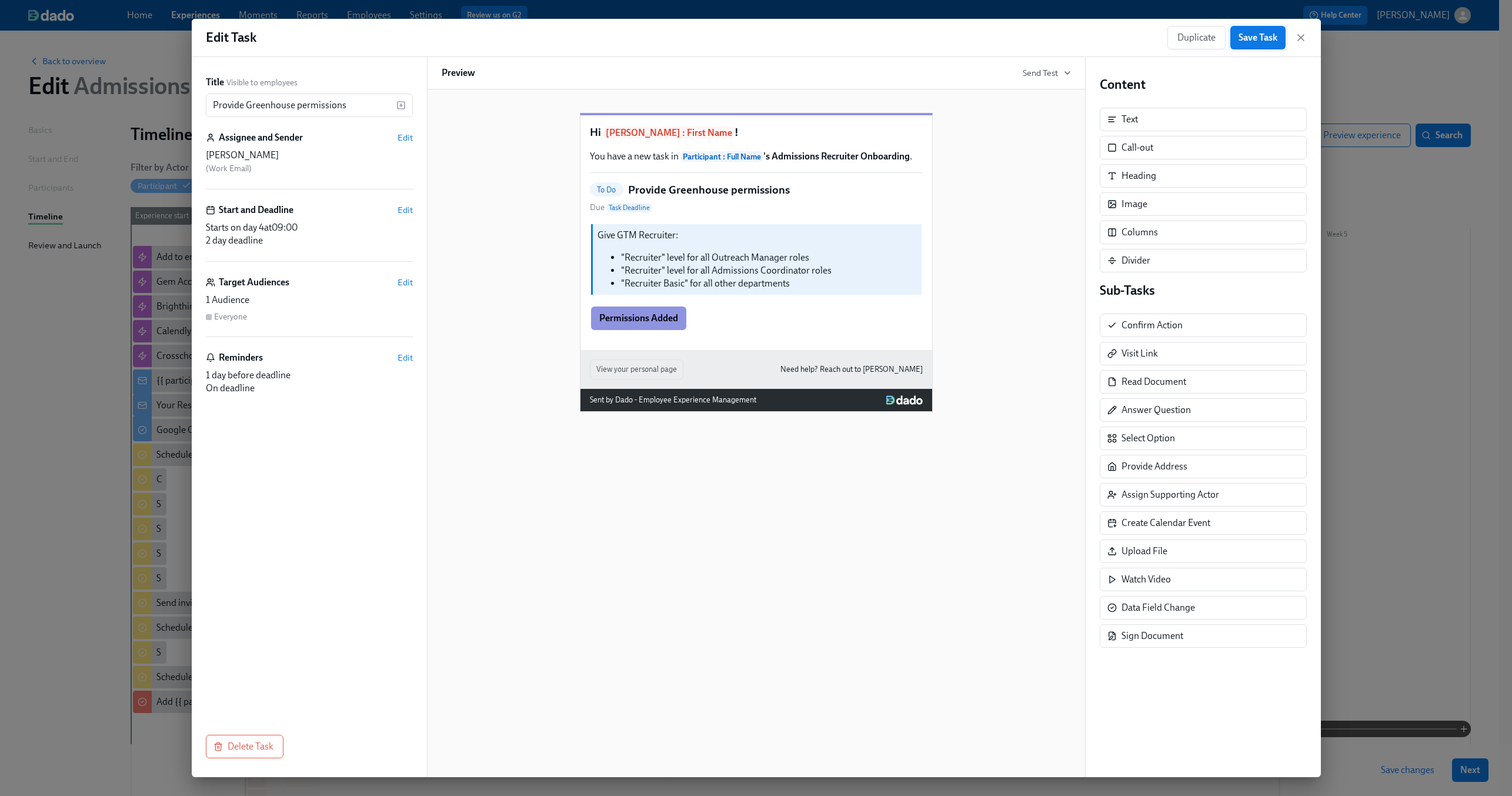
click at [1278, 33] on button "Save Task" at bounding box center [1258, 38] width 55 height 24
click at [1295, 40] on icon "button" at bounding box center [1300, 38] width 11 height 11
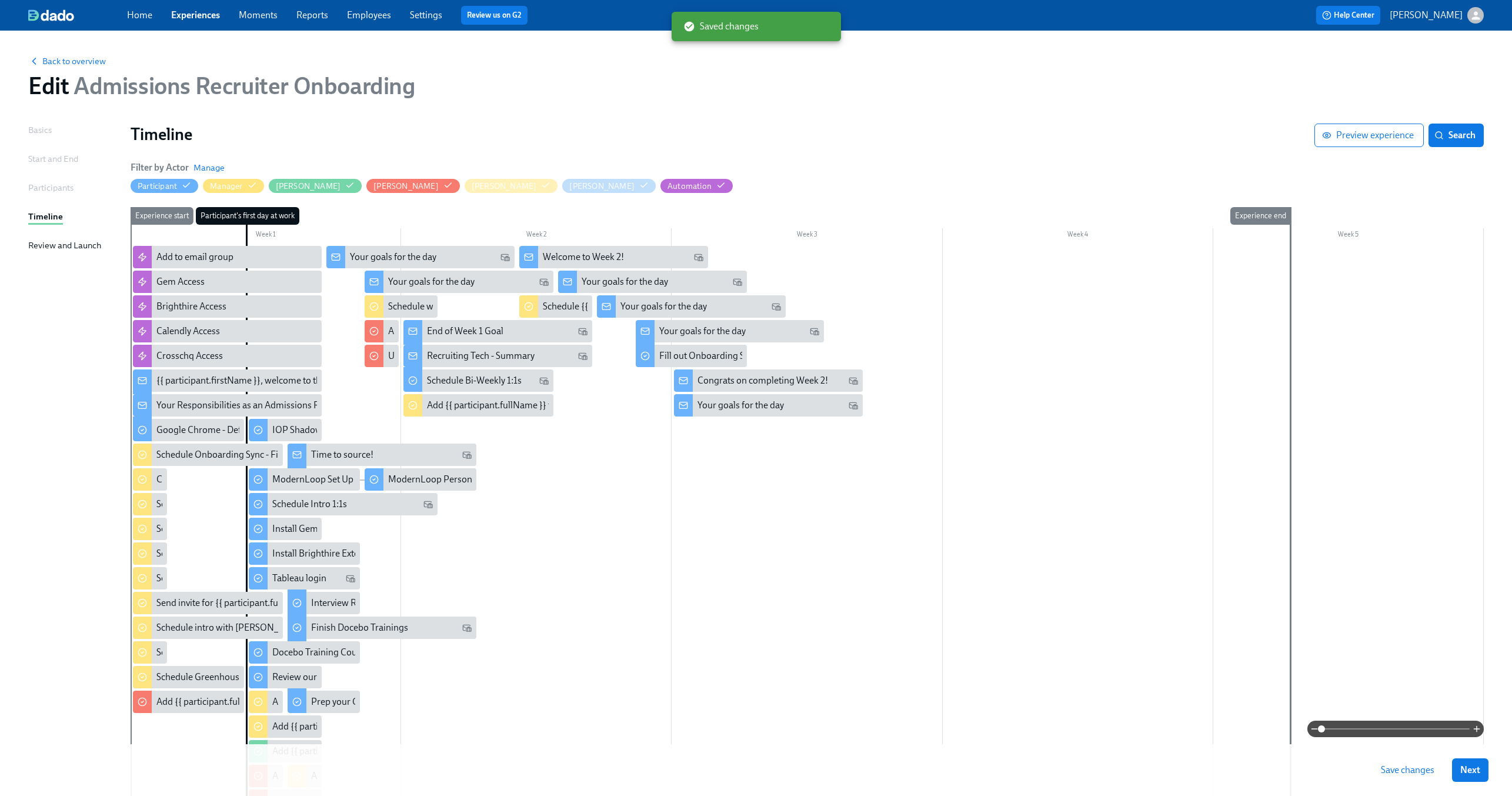
click at [1416, 762] on button "Save changes" at bounding box center [1408, 770] width 70 height 24
click at [1434, 771] on span "Save changes" at bounding box center [1408, 770] width 54 height 11
click at [1480, 767] on span "Next" at bounding box center [1470, 770] width 20 height 11
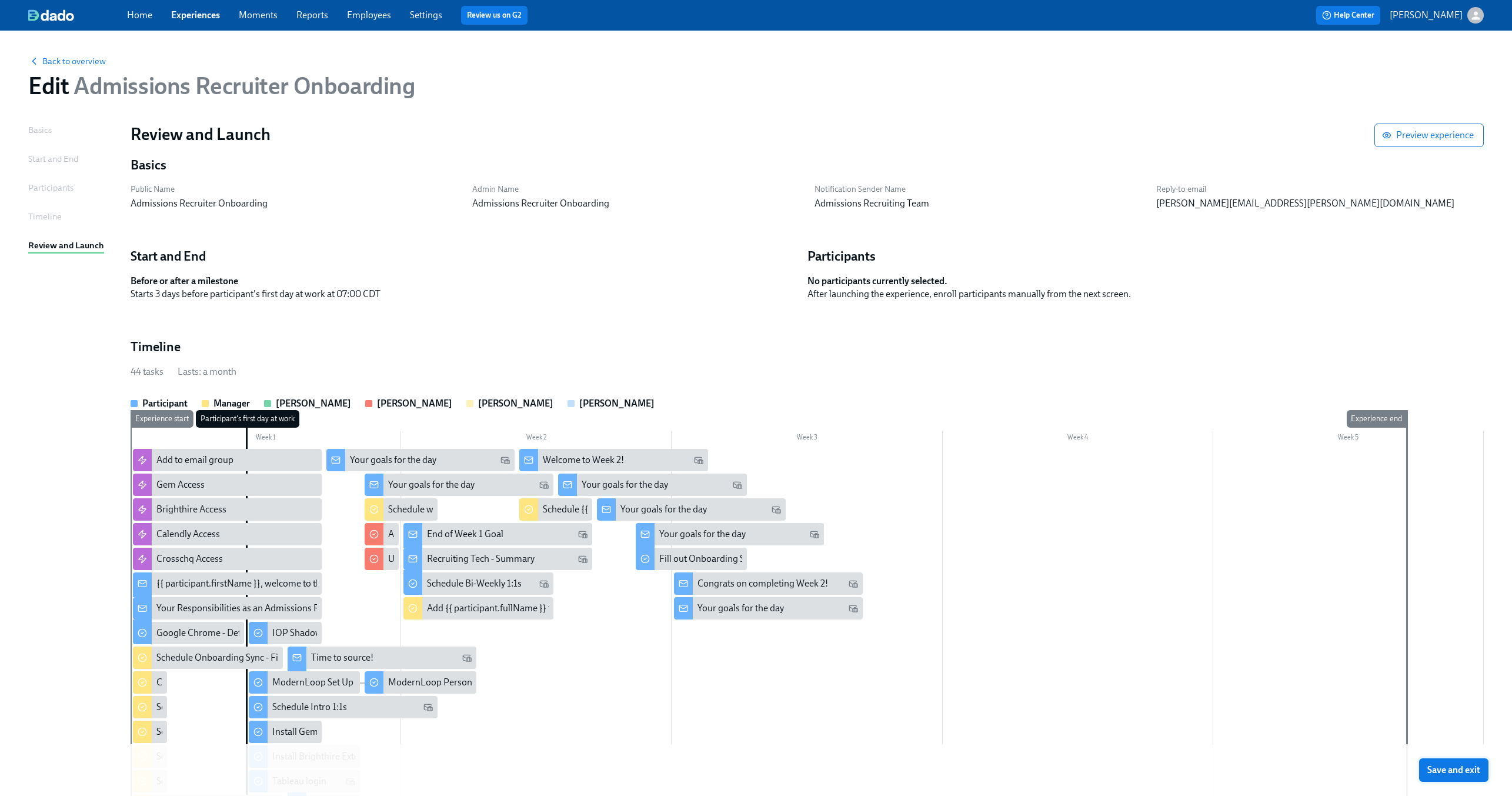
click at [1444, 775] on span "Save and exit" at bounding box center [1453, 770] width 53 height 11
